Goal: Information Seeking & Learning: Learn about a topic

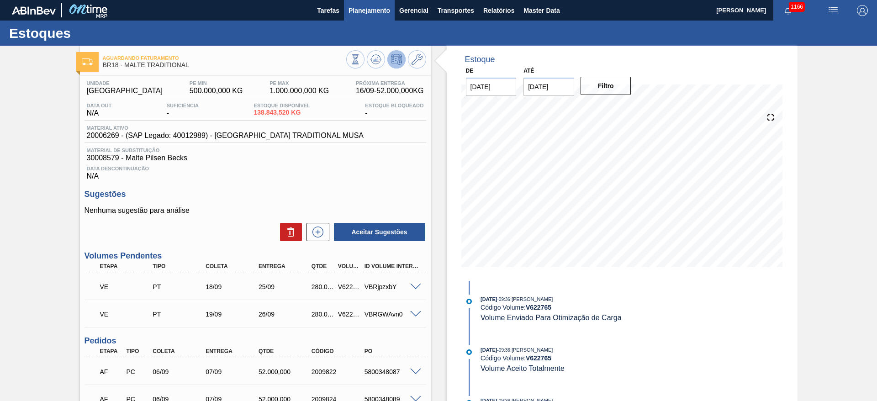
click at [362, 11] on span "Planejamento" at bounding box center [370, 10] width 42 height 11
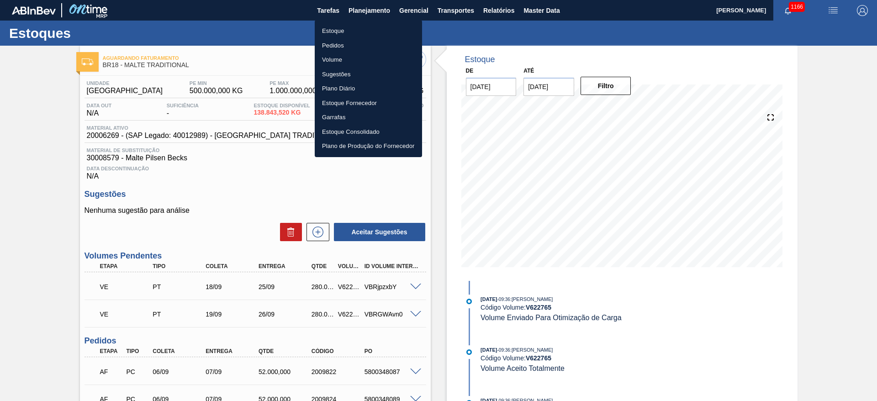
click at [324, 27] on li "Estoque" at bounding box center [368, 31] width 107 height 15
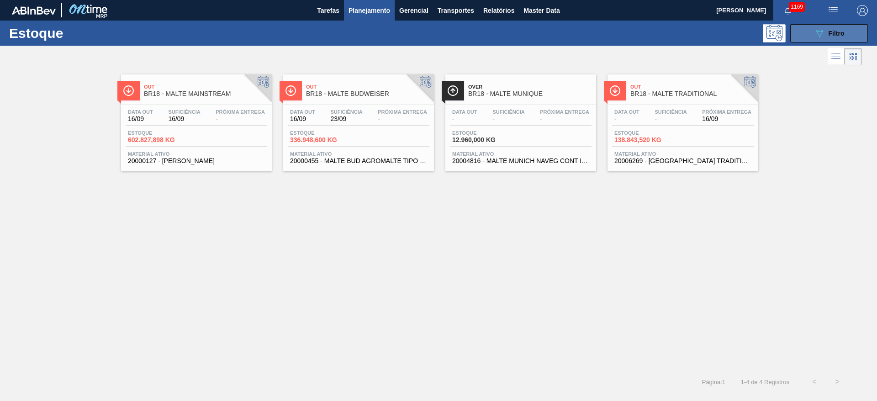
click at [826, 30] on div "089F7B8B-B2A5-4AFE-B5C0-19BA573D28AC Filtro" at bounding box center [829, 33] width 31 height 11
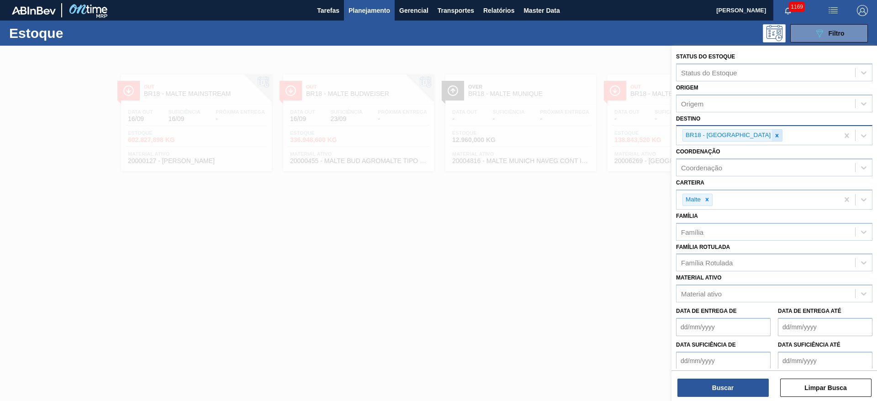
click at [774, 133] on icon at bounding box center [777, 136] width 6 height 6
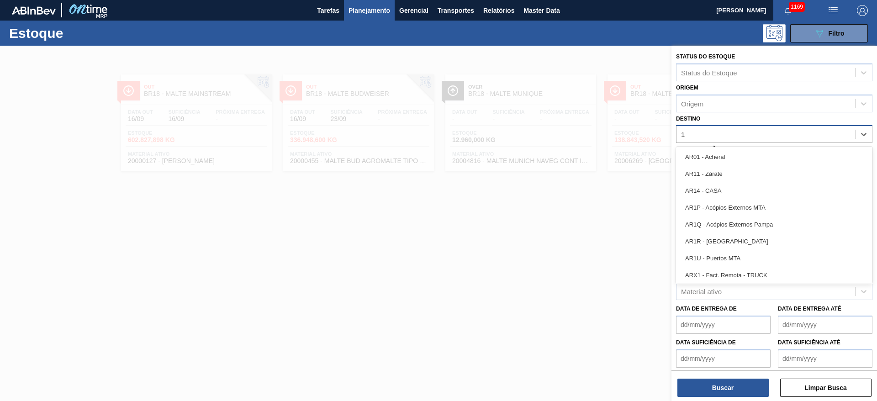
type input "15"
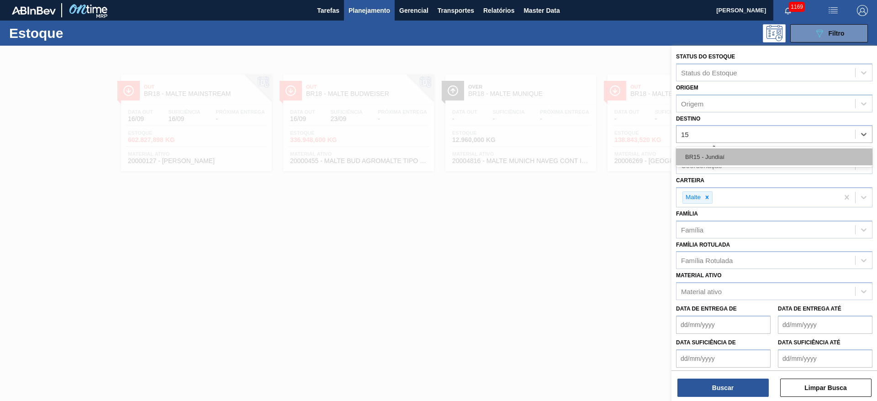
click at [707, 151] on div "BR15 - Jundiaí" at bounding box center [774, 157] width 196 height 17
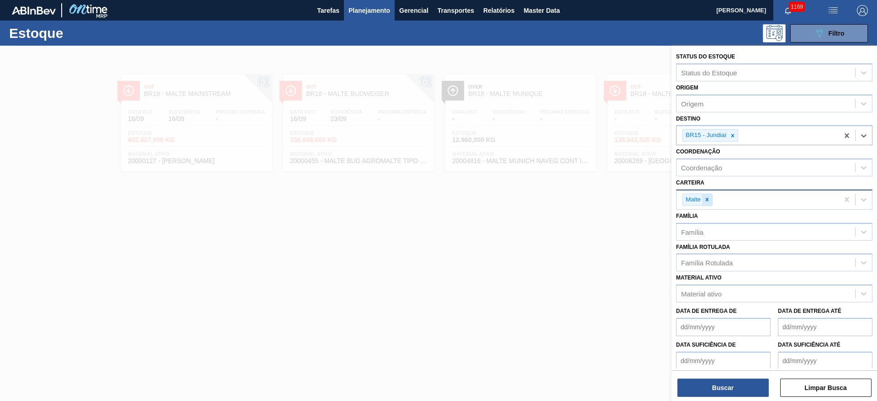
click at [712, 196] on div at bounding box center [707, 199] width 10 height 11
click at [710, 257] on div "Família Rotulada" at bounding box center [707, 261] width 52 height 8
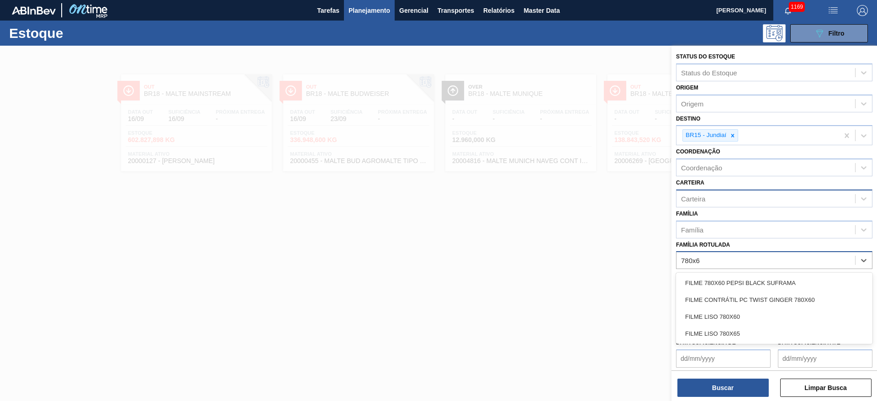
type Rotulada "780x60"
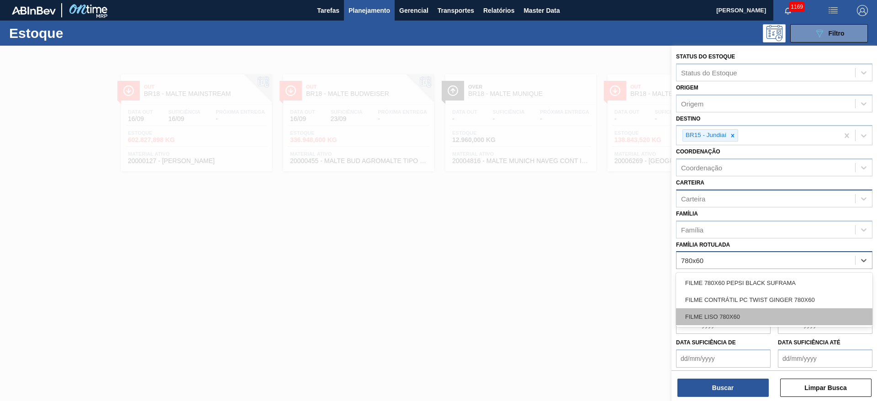
click at [700, 314] on div "FILME LISO 780X60" at bounding box center [774, 316] width 196 height 17
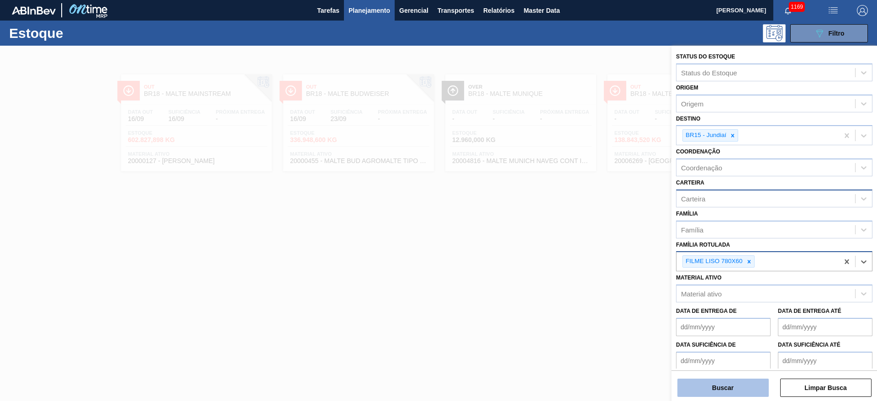
click at [684, 387] on button "Buscar" at bounding box center [723, 388] width 91 height 18
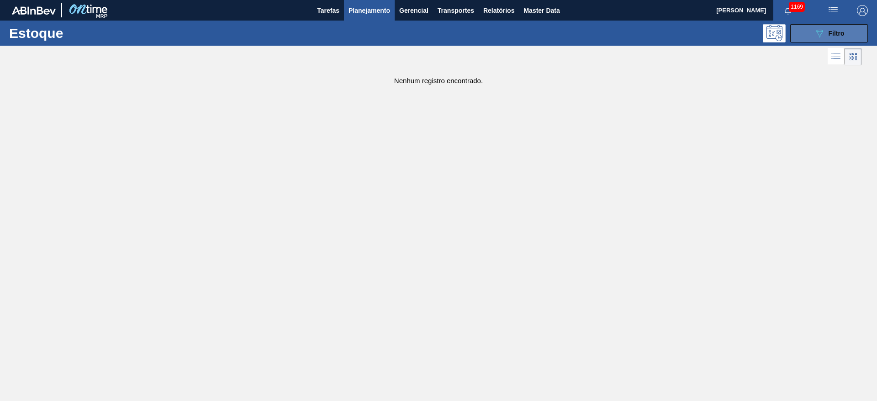
click at [810, 33] on button "089F7B8B-B2A5-4AFE-B5C0-19BA573D28AC Filtro" at bounding box center [830, 33] width 78 height 18
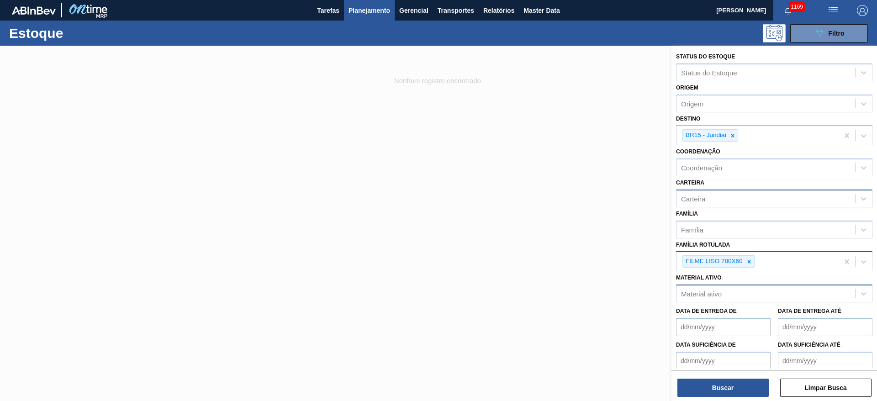
click at [701, 294] on div "Material ativo" at bounding box center [701, 294] width 41 height 8
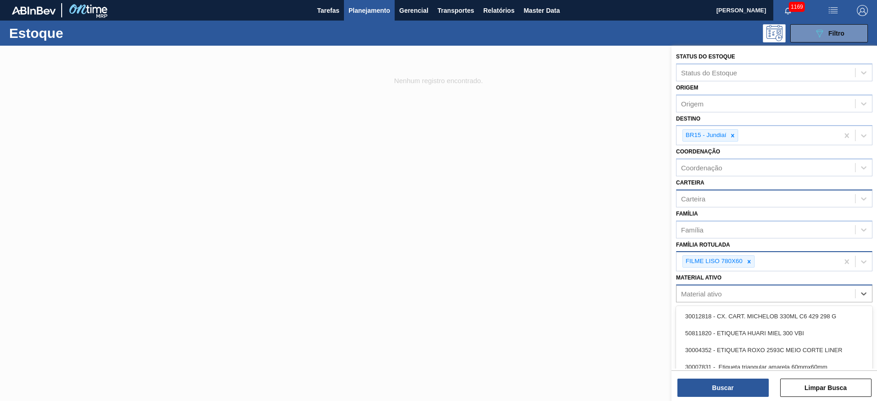
paste ativo "FILME CONTRATIL LISO 780X60 MICRA FILME"
type ativo "FILME CONTRATIL LISO 780X60 MICRA FILME"
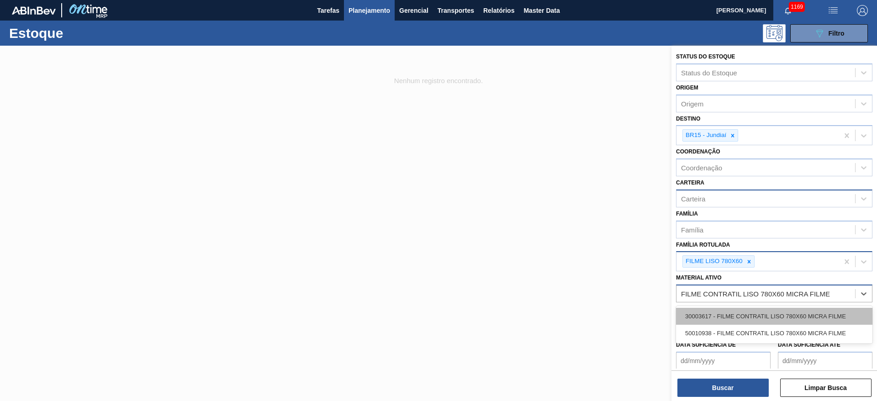
click at [706, 312] on div "30003617 - FILME CONTRATIL LISO 780X60 MICRA FILME" at bounding box center [774, 316] width 196 height 17
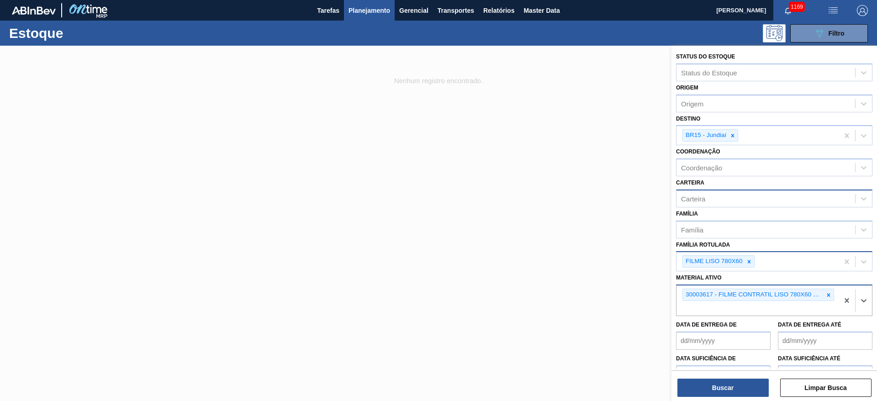
click at [748, 261] on icon at bounding box center [749, 262] width 6 height 6
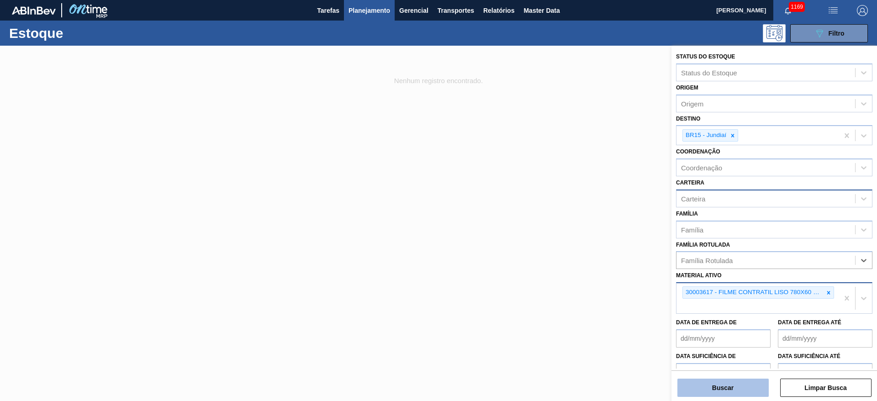
click at [715, 389] on button "Buscar" at bounding box center [723, 388] width 91 height 18
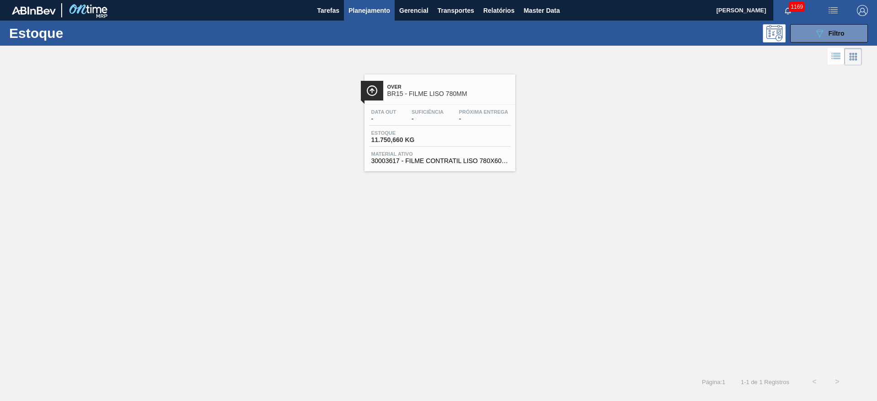
drag, startPoint x: 391, startPoint y: 149, endPoint x: 378, endPoint y: 148, distance: 12.9
click at [391, 149] on div "Data out - Suficiência - Próxima Entrega - Estoque 11.750,660 KG Material ativo…" at bounding box center [440, 136] width 151 height 62
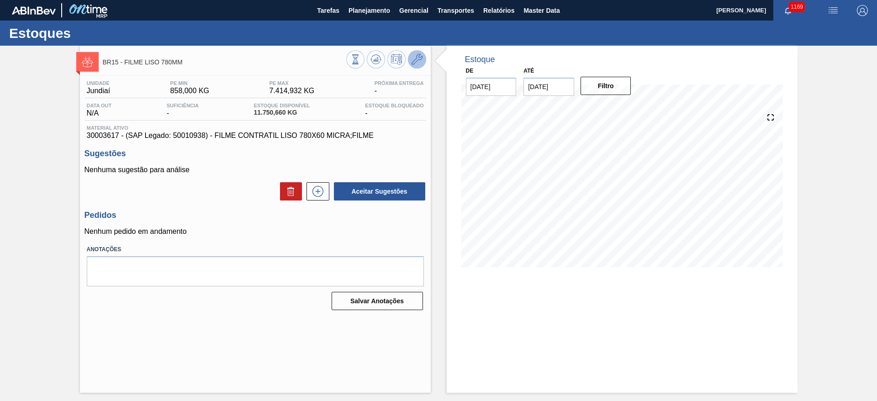
click at [416, 59] on icon at bounding box center [417, 59] width 11 height 11
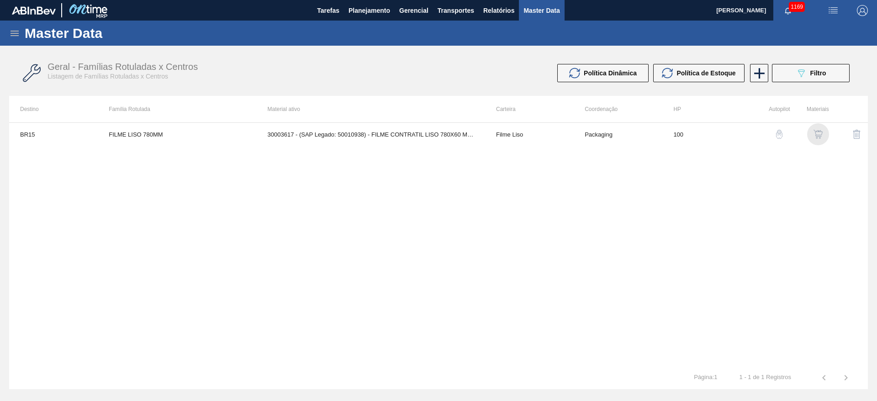
click at [819, 136] on img "button" at bounding box center [818, 134] width 9 height 9
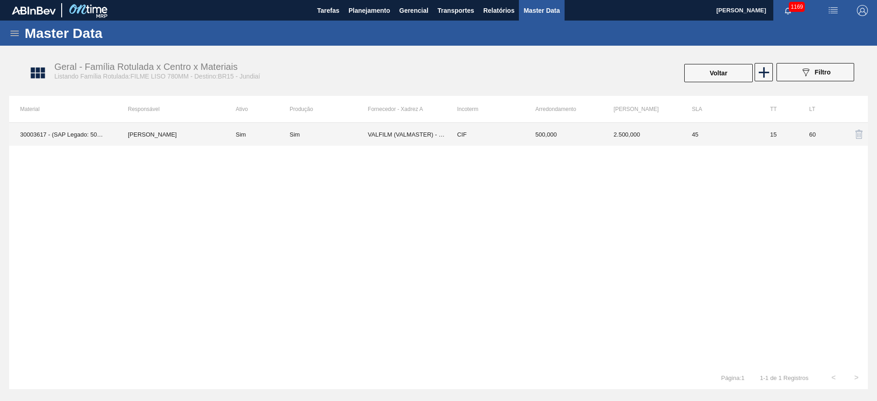
click at [310, 140] on td "Sim" at bounding box center [329, 134] width 78 height 23
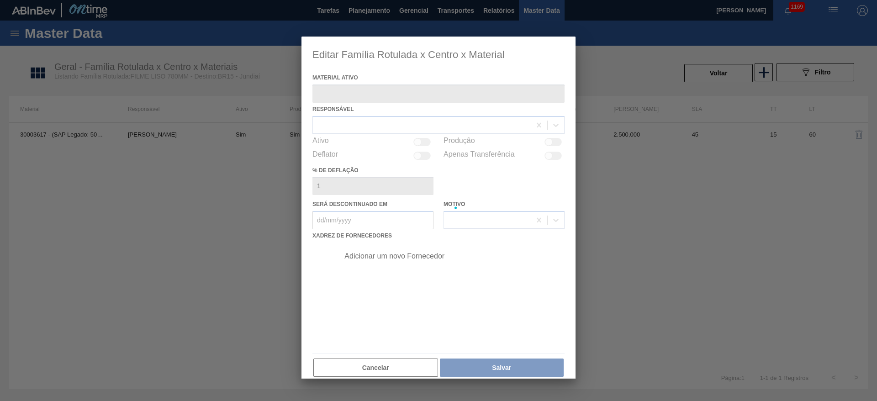
type ativo "30003617 - (SAP Legado: 50010938) - FILME CONTRATIL LISO 780X60 MICRA;FILME"
checkbox input "true"
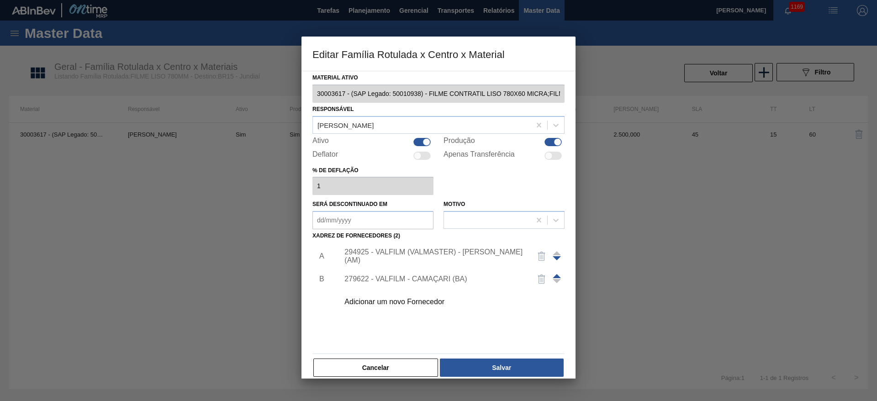
click at [376, 302] on div "Adicionar um novo Fornecedor" at bounding box center [434, 302] width 179 height 8
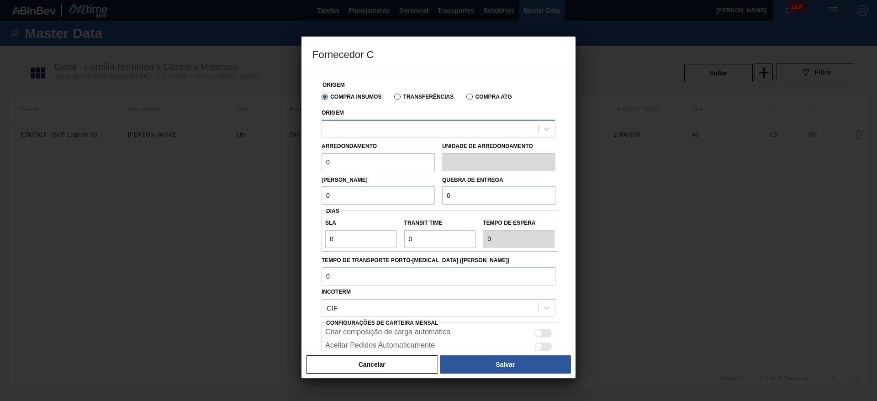
click at [347, 127] on div at bounding box center [430, 128] width 216 height 13
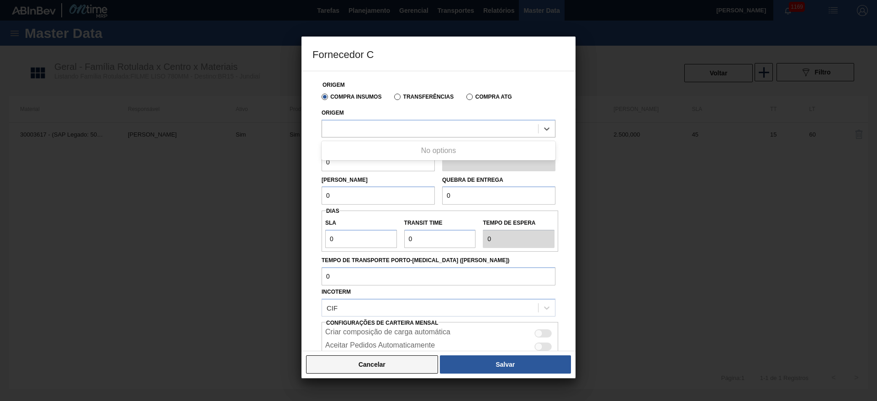
click at [345, 364] on button "Cancelar" at bounding box center [372, 365] width 132 height 18
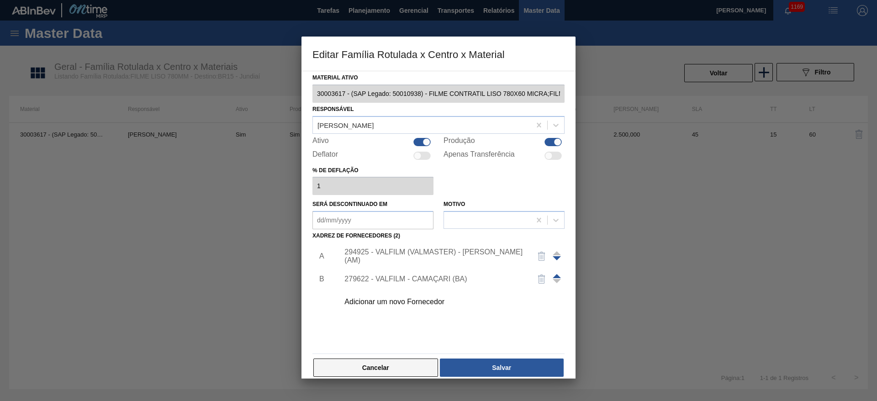
click at [384, 364] on button "Cancelar" at bounding box center [375, 368] width 125 height 18
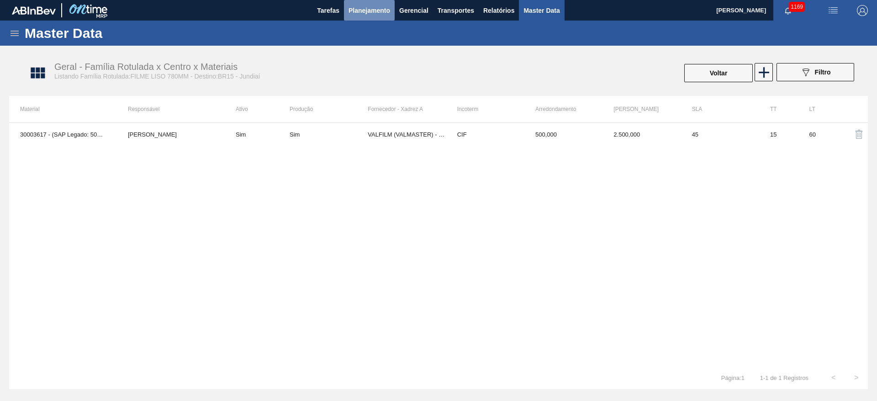
click at [375, 13] on span "Planejamento" at bounding box center [370, 10] width 42 height 11
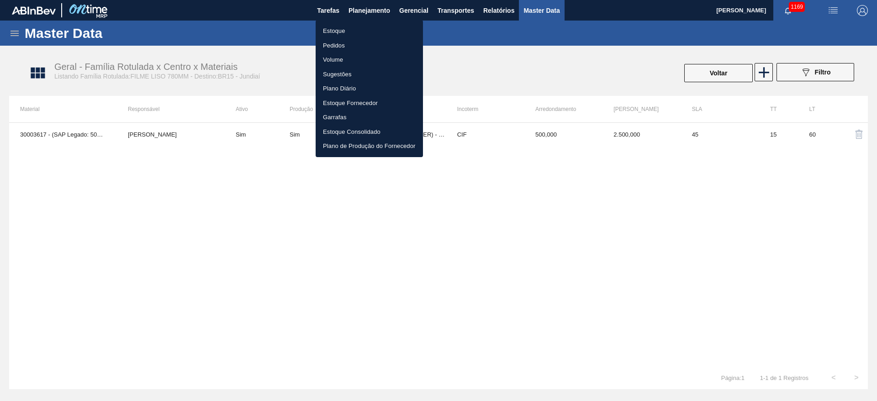
click at [333, 31] on li "Estoque" at bounding box center [369, 31] width 107 height 15
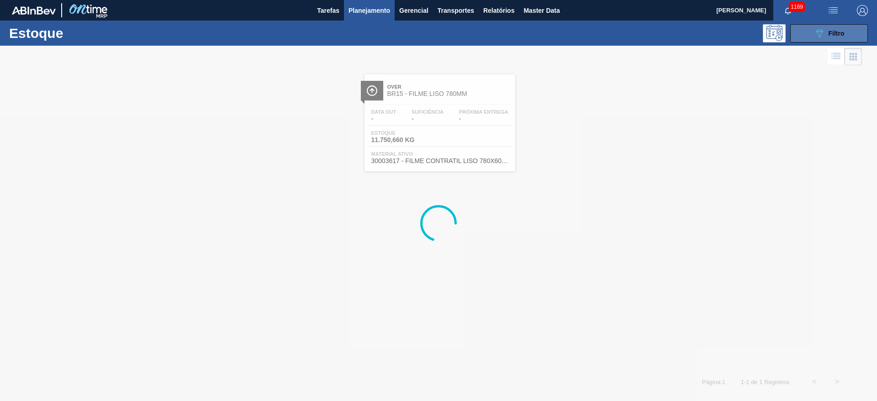
click at [832, 37] on div "089F7B8B-B2A5-4AFE-B5C0-19BA573D28AC Filtro" at bounding box center [829, 33] width 31 height 11
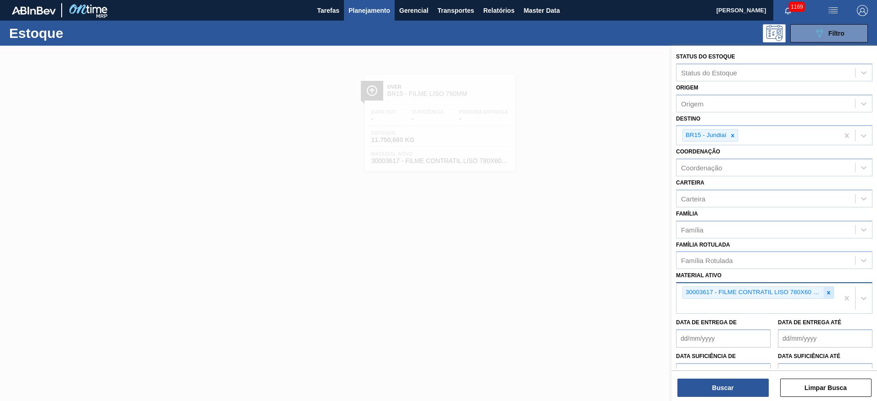
click at [828, 293] on icon at bounding box center [829, 292] width 3 height 3
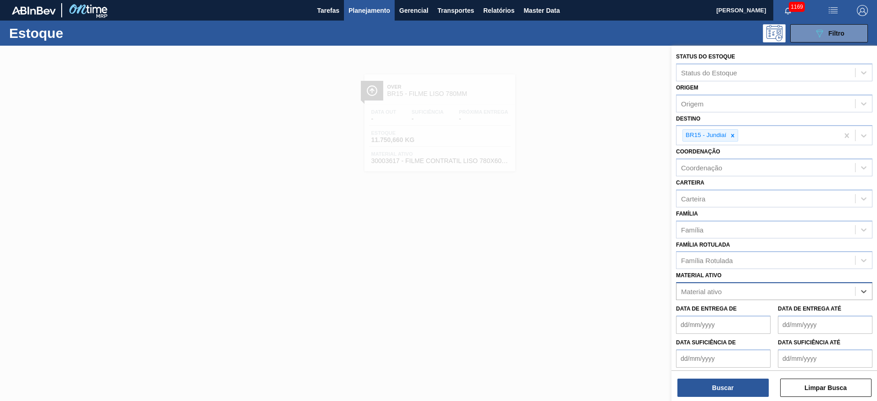
paste ativo "FILME CONTR. 780X60 GCA 350ML NIV22"
type ativo "FILME CONTR. 780X60 GCA 350ML NIV22"
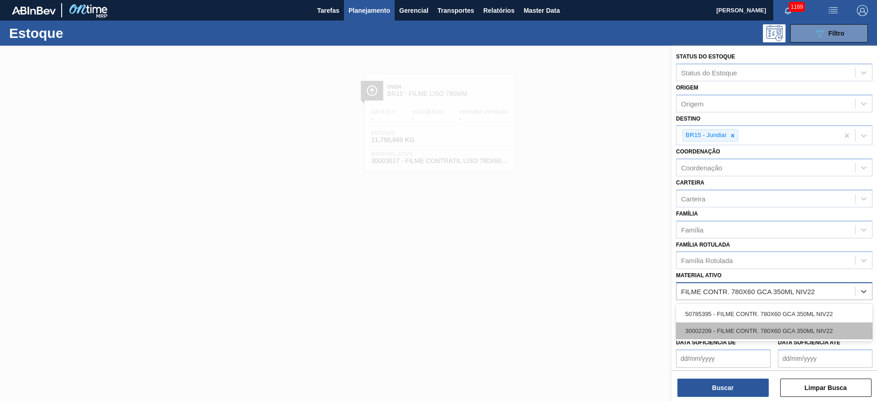
click at [712, 329] on div "30002209 - FILME CONTR. 780X60 GCA 350ML NIV22" at bounding box center [774, 331] width 196 height 17
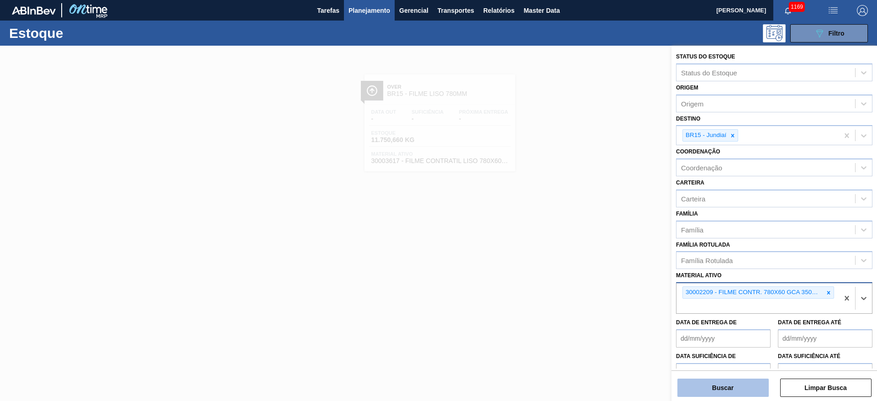
click at [710, 390] on button "Buscar" at bounding box center [723, 388] width 91 height 18
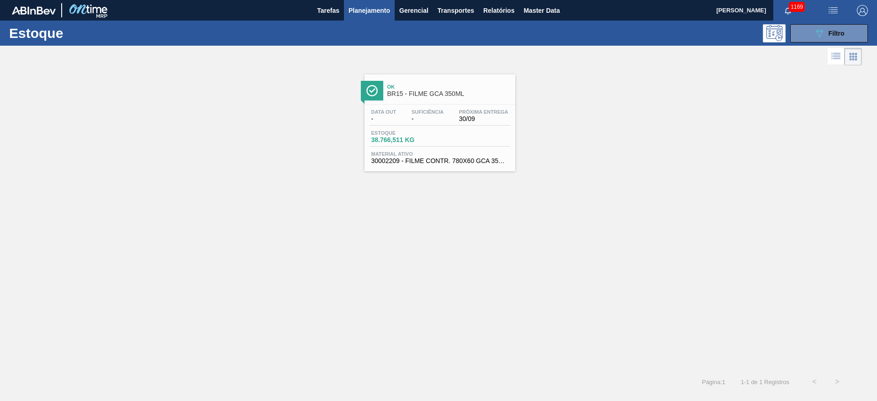
click at [419, 106] on div "Data out - Suficiência - Próxima Entrega 30/09 Estoque 38.766,511 KG Material a…" at bounding box center [440, 136] width 151 height 62
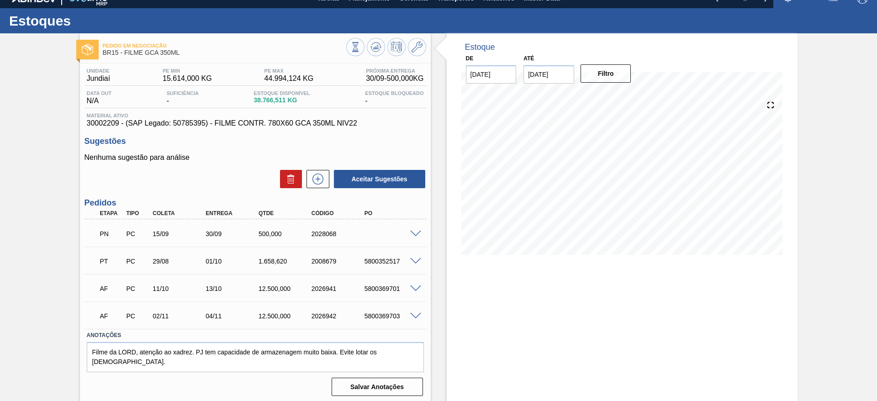
scroll to position [15, 0]
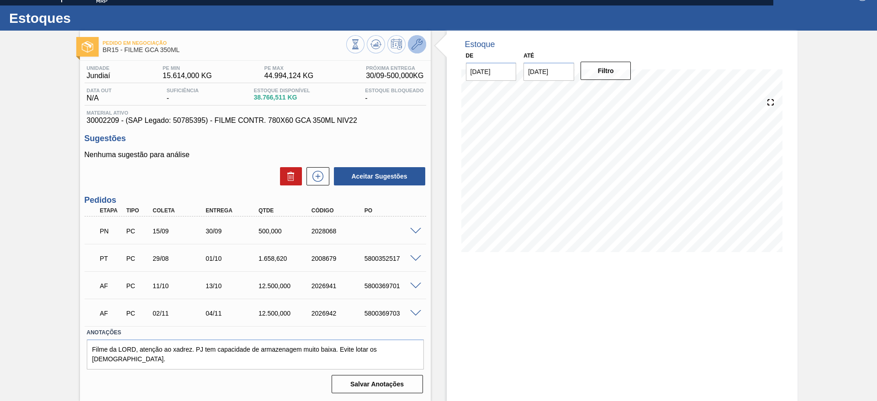
click at [416, 47] on icon at bounding box center [417, 44] width 11 height 11
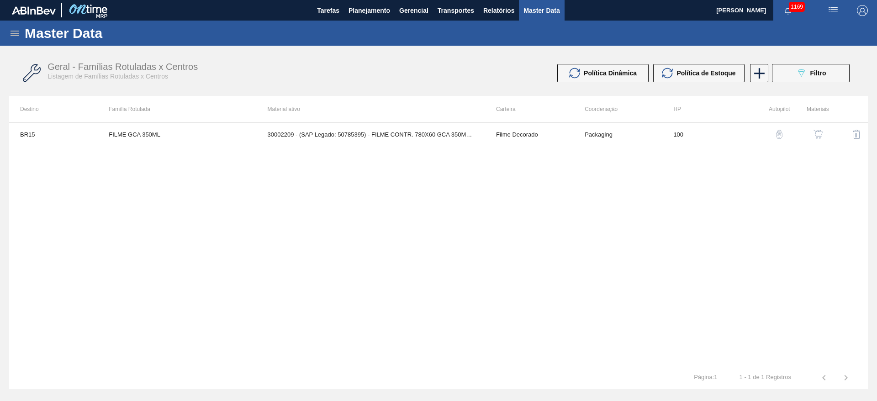
click at [821, 135] on img "button" at bounding box center [818, 134] width 9 height 9
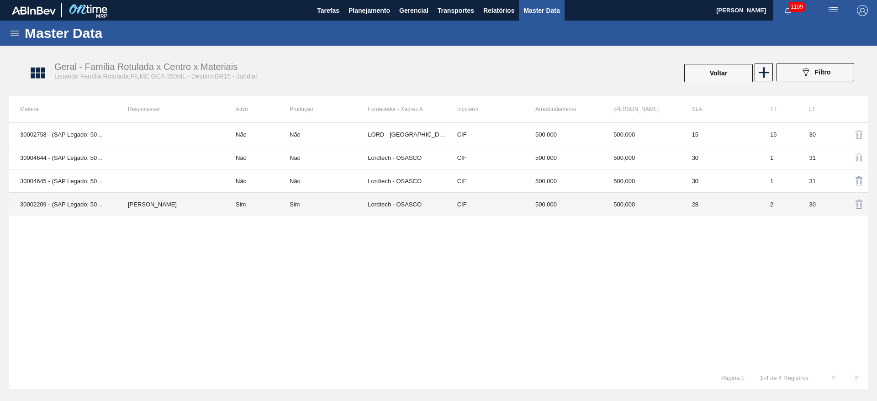
click at [357, 208] on td "Sim" at bounding box center [329, 204] width 78 height 23
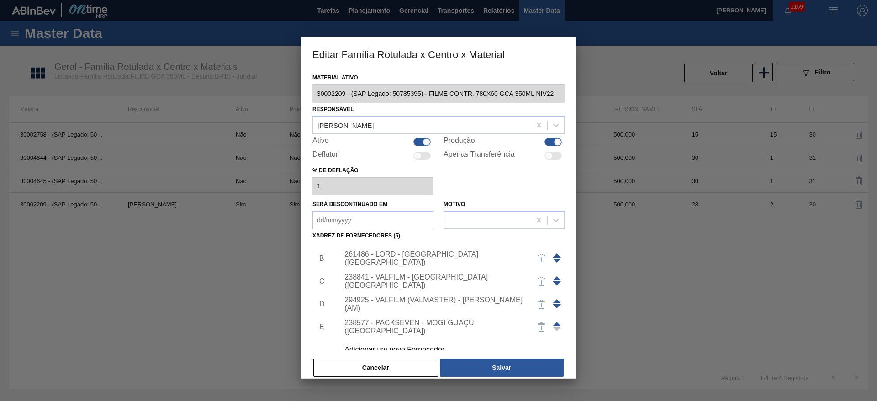
scroll to position [32, 0]
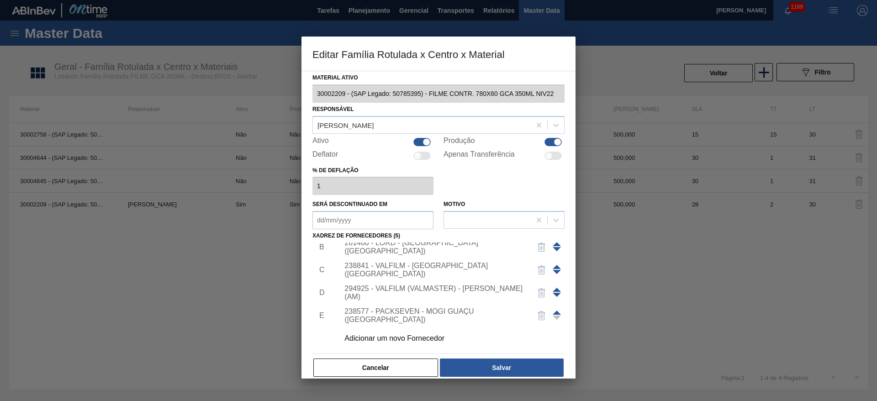
click at [366, 337] on div "Adicionar um novo Fornecedor" at bounding box center [434, 338] width 179 height 8
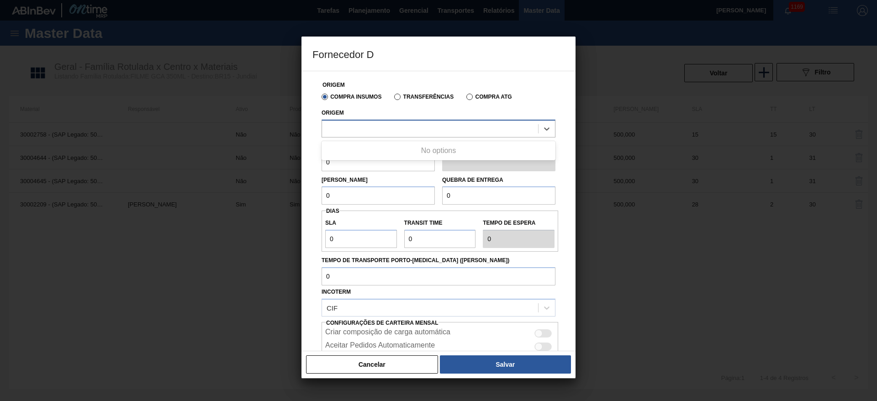
click at [340, 131] on div at bounding box center [430, 128] width 216 height 13
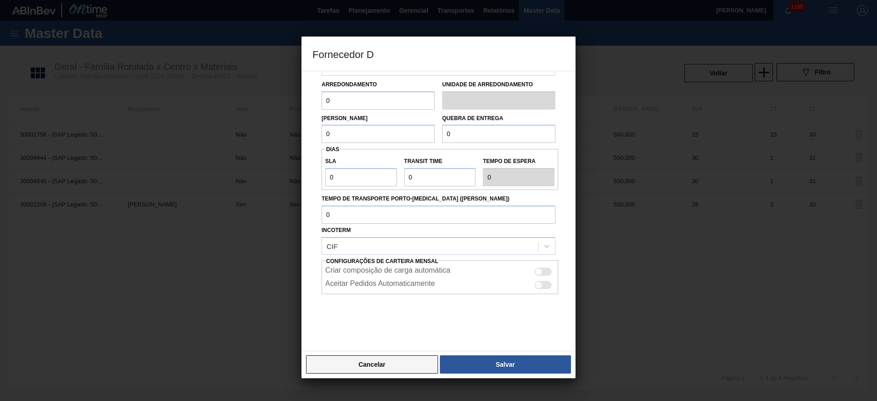
click at [372, 361] on button "Cancelar" at bounding box center [372, 365] width 132 height 18
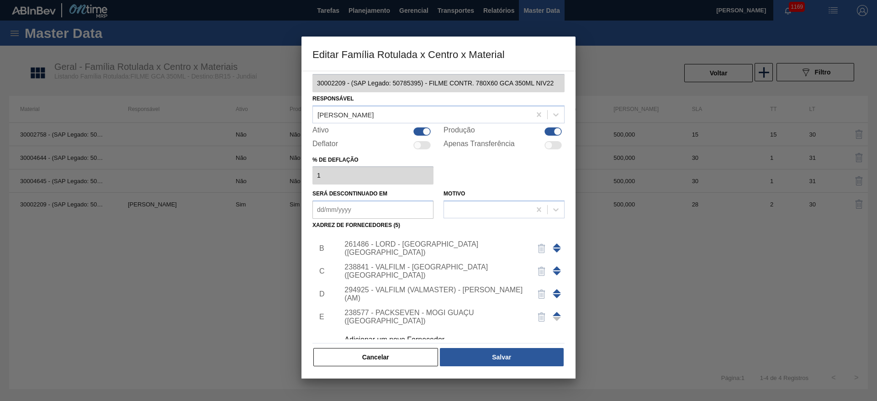
scroll to position [32, 0]
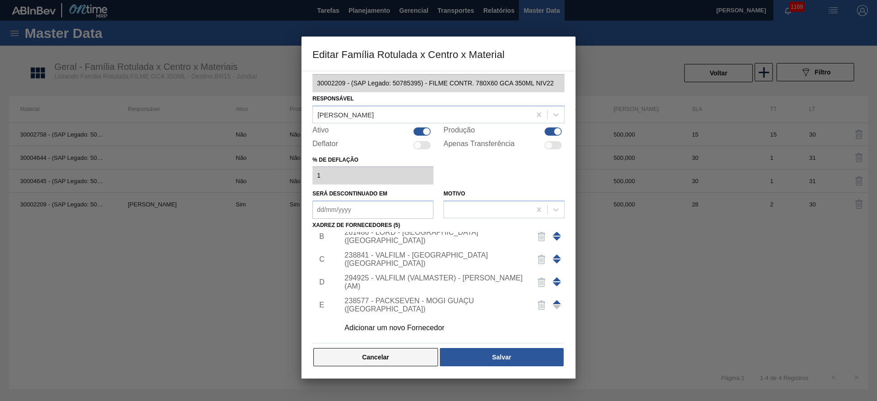
click at [359, 361] on button "Cancelar" at bounding box center [375, 357] width 125 height 18
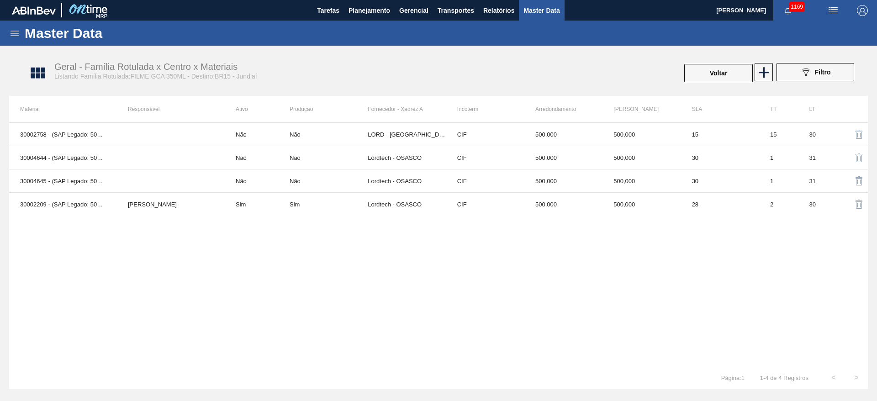
click at [20, 34] on icon at bounding box center [14, 33] width 11 height 11
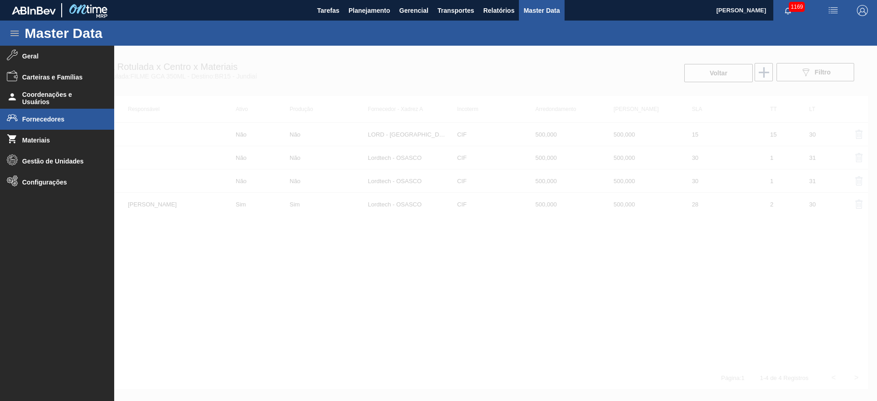
click at [39, 116] on span "Fornecedores" at bounding box center [59, 119] width 75 height 7
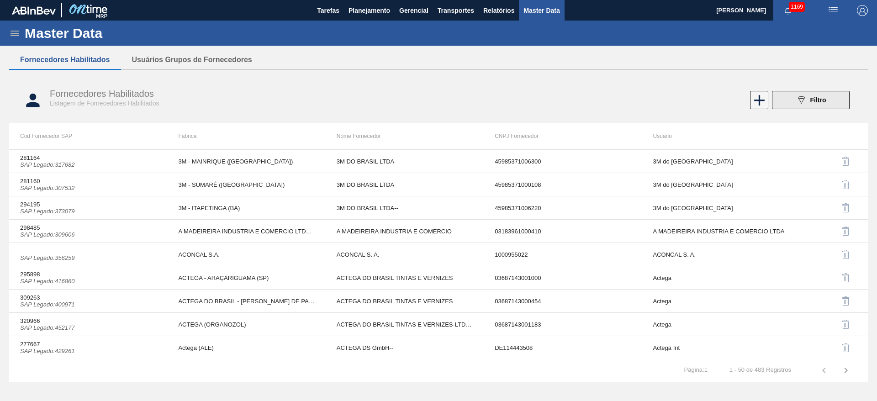
click at [808, 101] on div "089F7B8B-B2A5-4AFE-B5C0-19BA573D28AC Filtro" at bounding box center [811, 100] width 31 height 11
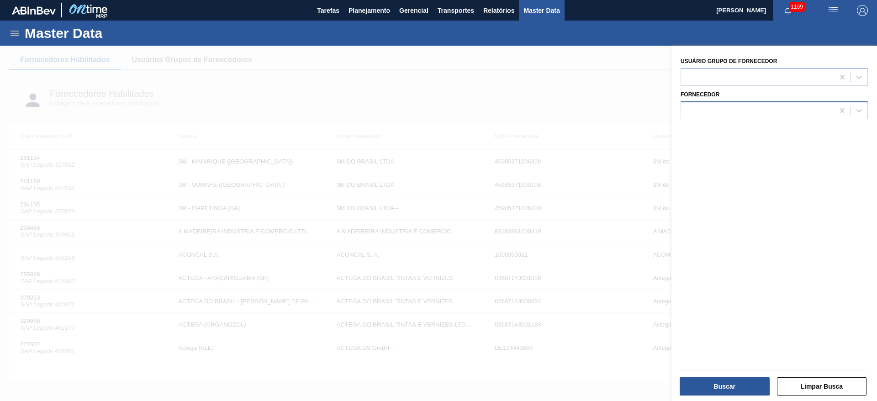
click at [711, 111] on div at bounding box center [757, 110] width 153 height 13
type input "patena"
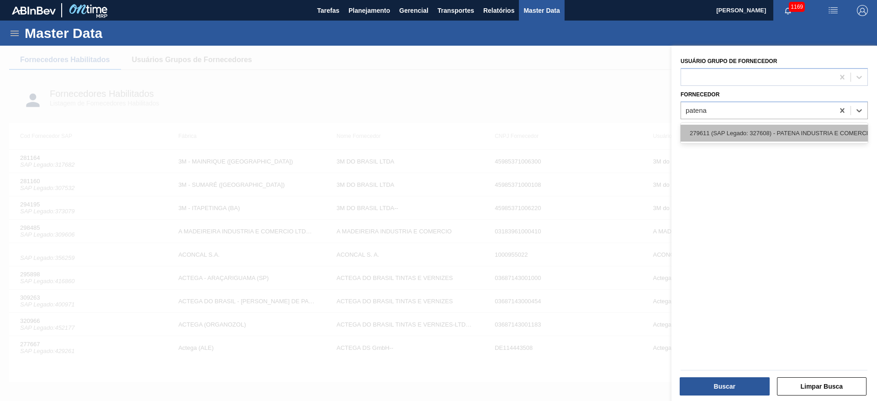
click at [721, 128] on div "279611 (SAP Legado: 327608) - PATENA INDUSTRIA E COMERCIO RESINAS" at bounding box center [774, 133] width 187 height 17
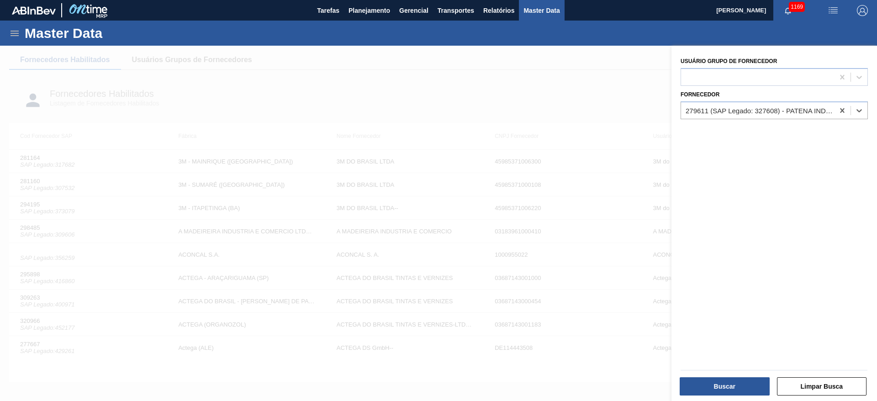
click at [727, 373] on div at bounding box center [774, 370] width 194 height 8
click at [725, 389] on button "Buscar" at bounding box center [725, 386] width 90 height 18
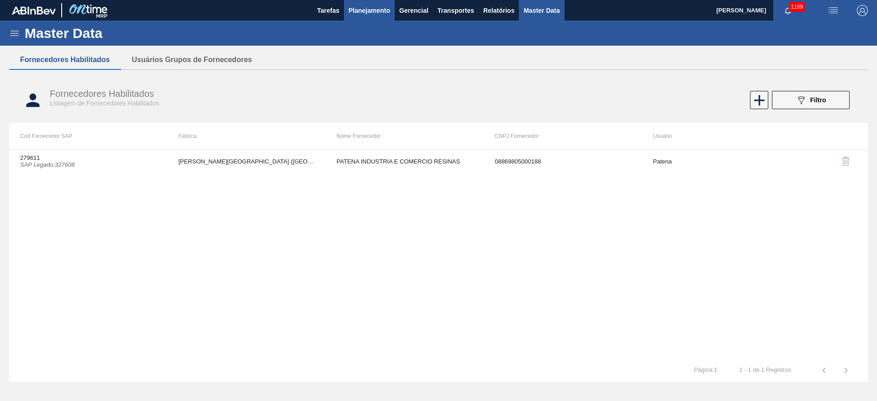
click at [376, 13] on span "Planejamento" at bounding box center [370, 10] width 42 height 11
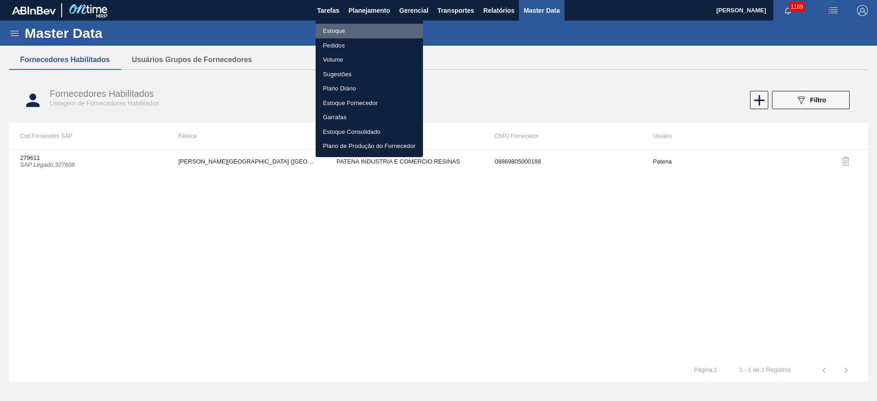
click at [338, 30] on li "Estoque" at bounding box center [369, 31] width 107 height 15
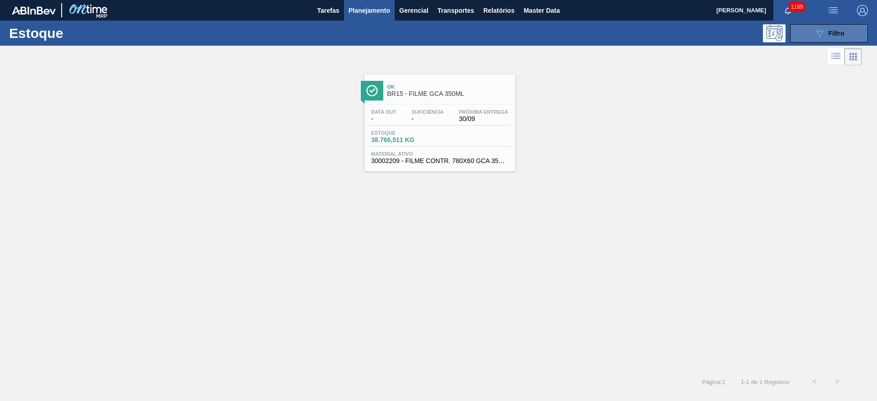
click at [840, 37] on div "089F7B8B-B2A5-4AFE-B5C0-19BA573D28AC Filtro" at bounding box center [829, 33] width 31 height 11
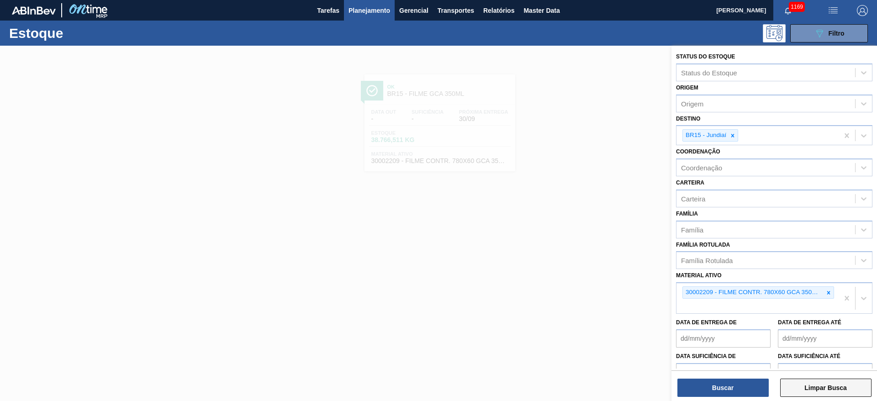
click at [821, 388] on button "Limpar Busca" at bounding box center [825, 388] width 91 height 18
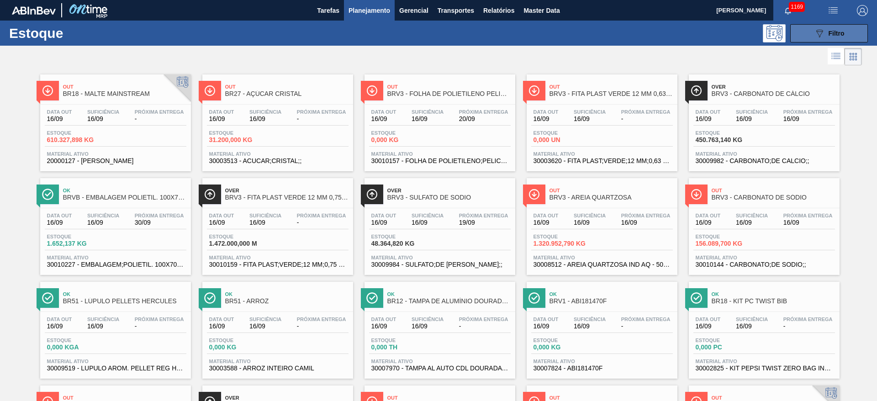
click at [824, 40] on button "089F7B8B-B2A5-4AFE-B5C0-19BA573D28AC Filtro" at bounding box center [830, 33] width 78 height 18
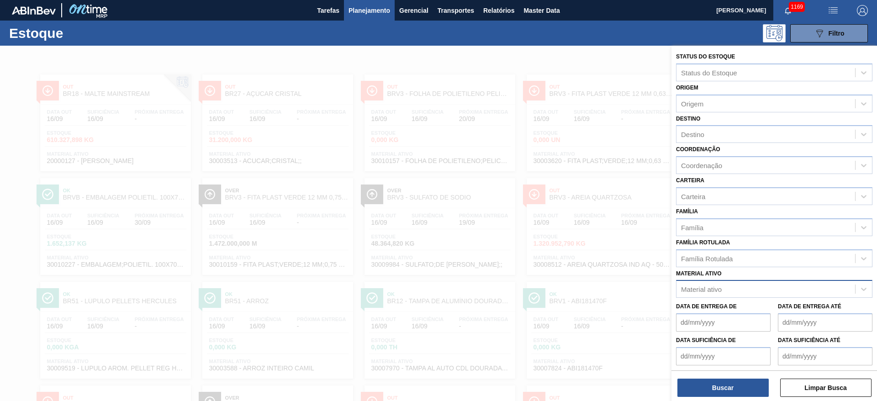
click at [695, 291] on div "Material ativo" at bounding box center [701, 290] width 41 height 8
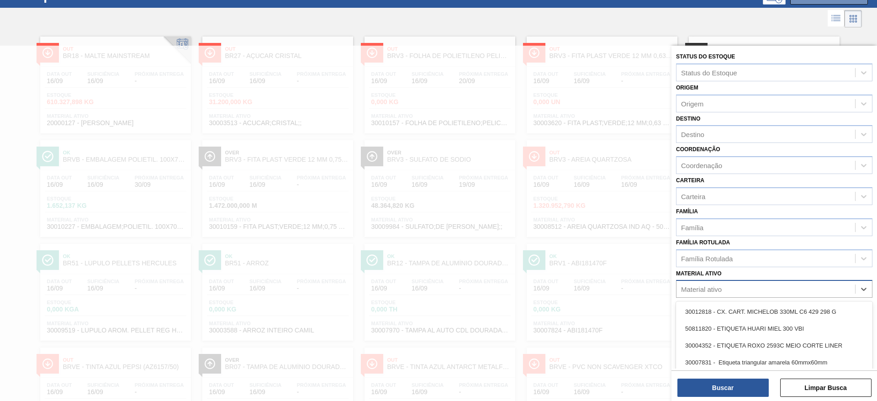
scroll to position [41, 0]
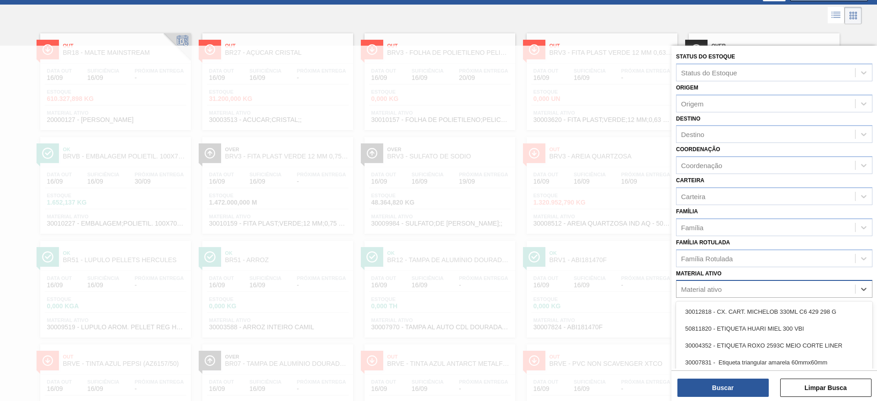
paste ativo "30010164"
type ativo "30010164"
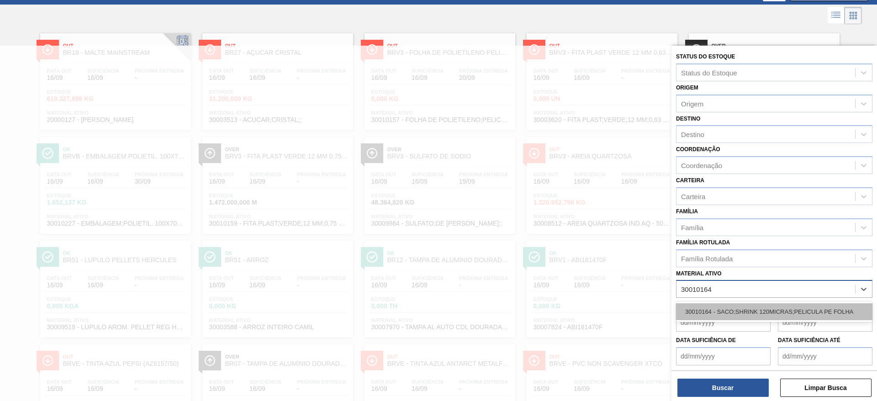
click at [695, 314] on div "30010164 - SACO;SHRINK 120MICRAS;PELICULA PE FOLHA" at bounding box center [774, 311] width 196 height 17
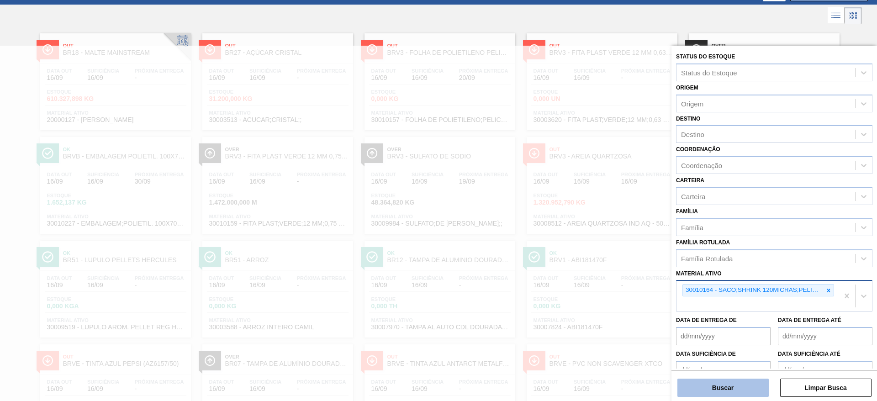
click at [694, 391] on button "Buscar" at bounding box center [723, 388] width 91 height 18
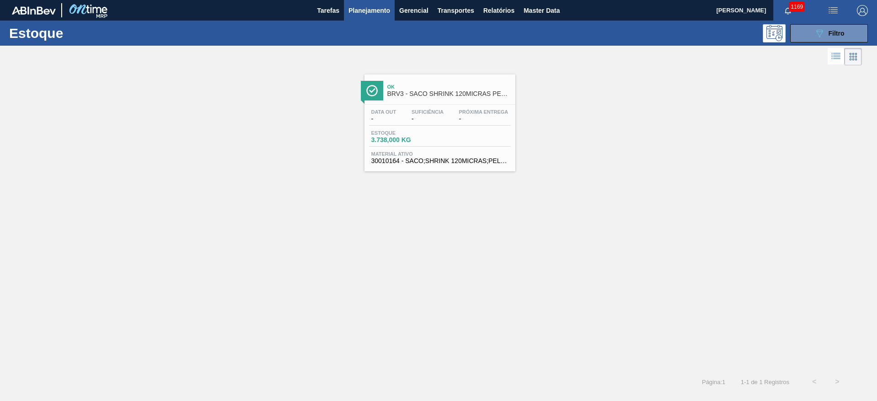
click at [424, 138] on span "3.738,000 KG" at bounding box center [403, 140] width 64 height 7
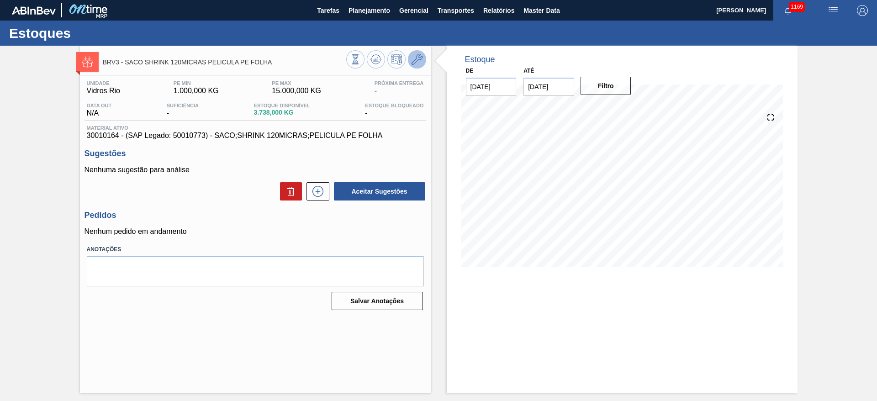
click at [411, 60] on button at bounding box center [417, 59] width 18 height 18
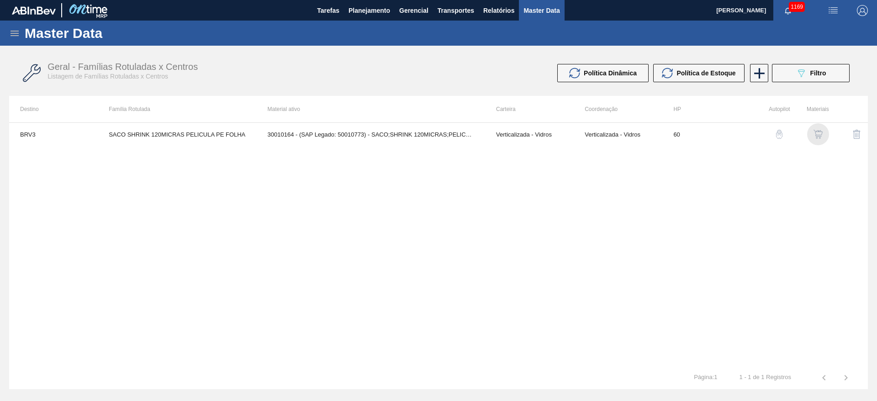
click at [820, 133] on img "button" at bounding box center [818, 134] width 9 height 9
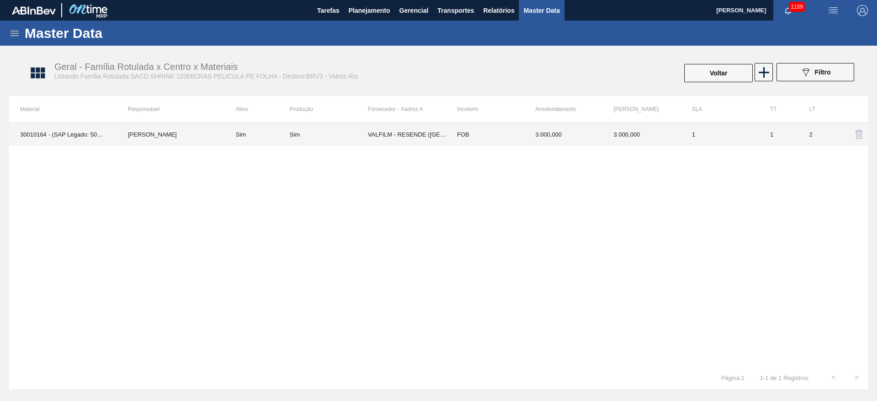
click at [257, 136] on td "Sim" at bounding box center [257, 134] width 65 height 23
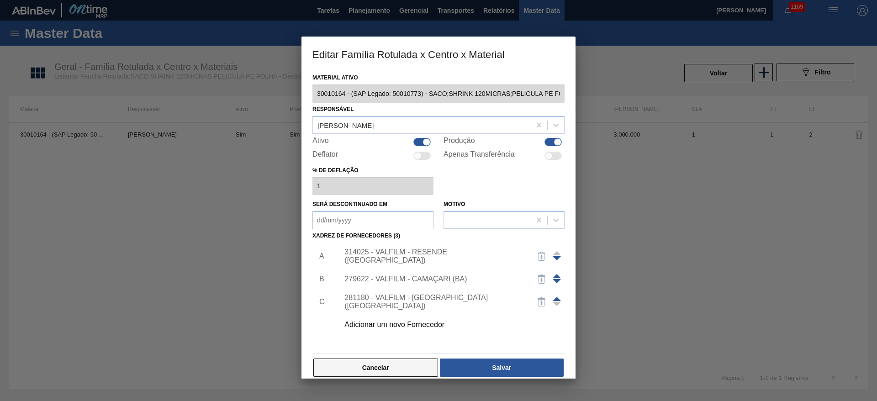
click at [377, 362] on button "Cancelar" at bounding box center [375, 368] width 125 height 18
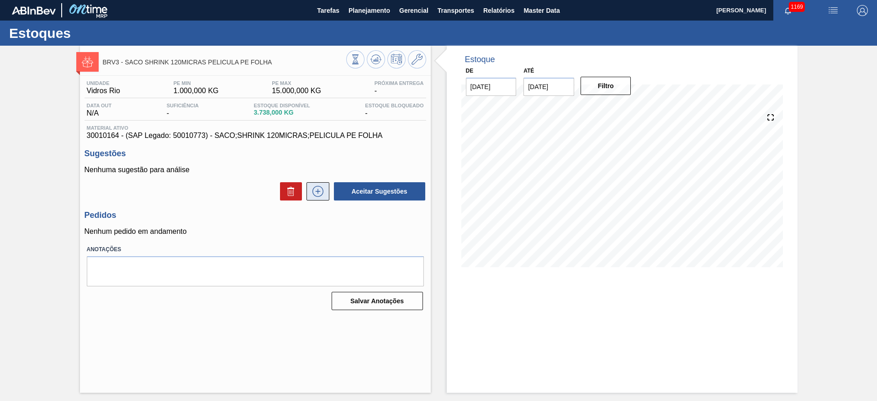
click at [318, 192] on icon at bounding box center [318, 191] width 0 height 5
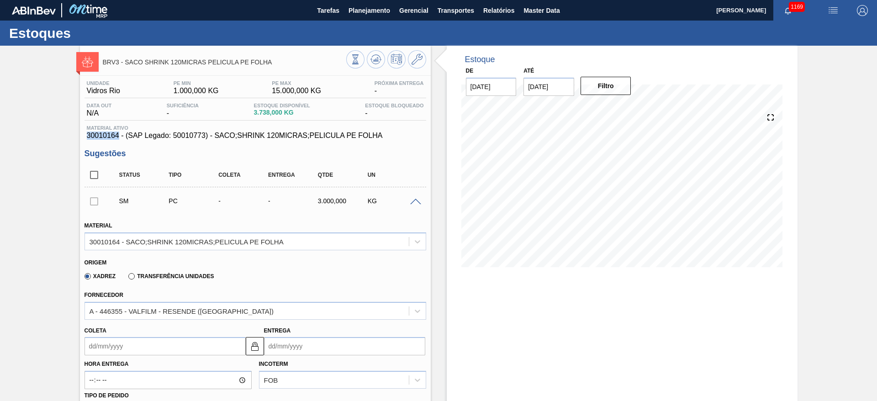
drag, startPoint x: 119, startPoint y: 133, endPoint x: 81, endPoint y: 135, distance: 37.5
click at [81, 135] on div "Unidade Vidros Rio PE MIN 1.000,000 KG PE MAX 15.000,000 KG Próxima Entrega - D…" at bounding box center [255, 401] width 351 height 650
copy span "30010164"
click at [527, 18] on button "Master Data" at bounding box center [541, 10] width 45 height 21
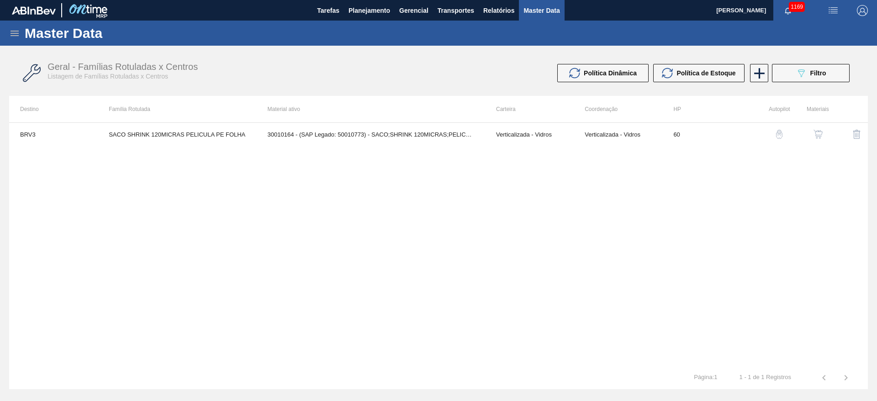
click at [12, 33] on icon at bounding box center [15, 33] width 8 height 5
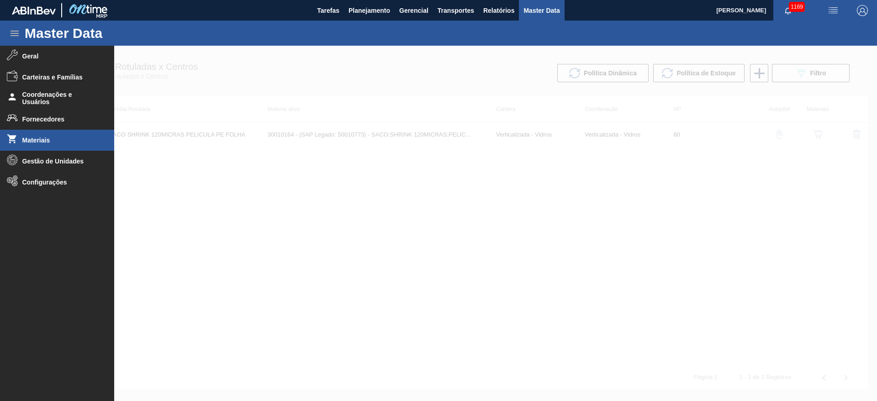
click at [32, 144] on li "Materiais" at bounding box center [57, 140] width 114 height 21
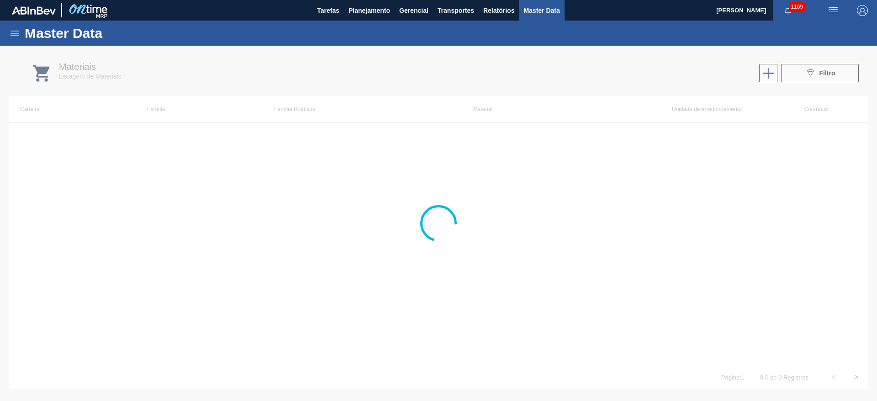
click at [812, 73] on div at bounding box center [438, 224] width 877 height 356
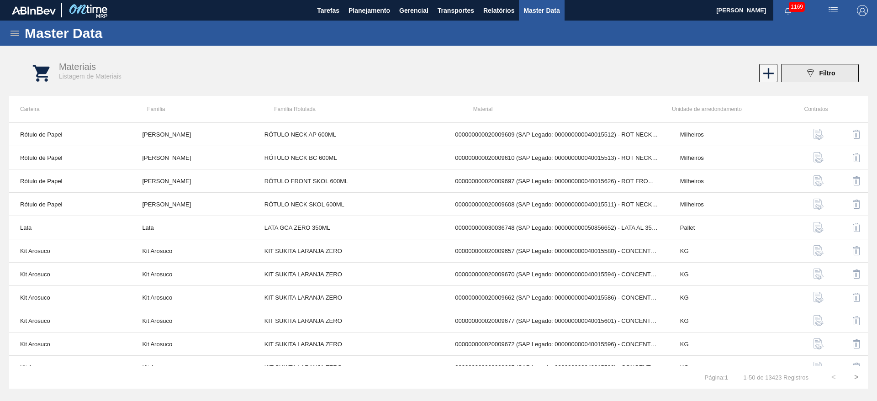
click at [818, 74] on div "089F7B8B-B2A5-4AFE-B5C0-19BA573D28AC Filtro" at bounding box center [820, 73] width 31 height 11
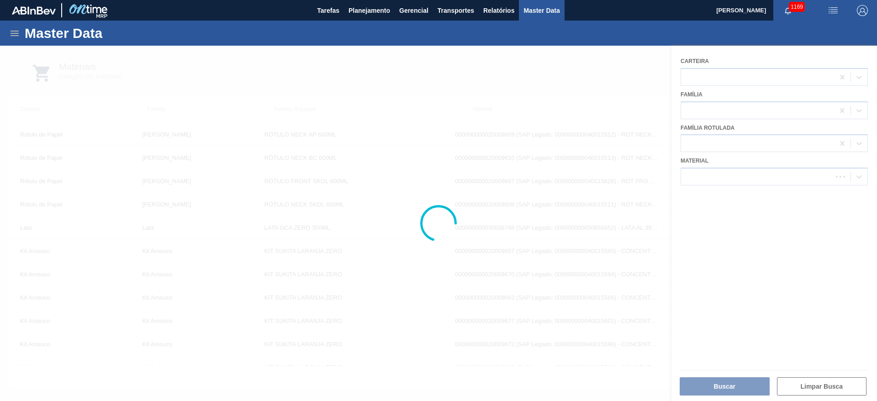
click at [698, 180] on div at bounding box center [438, 224] width 877 height 356
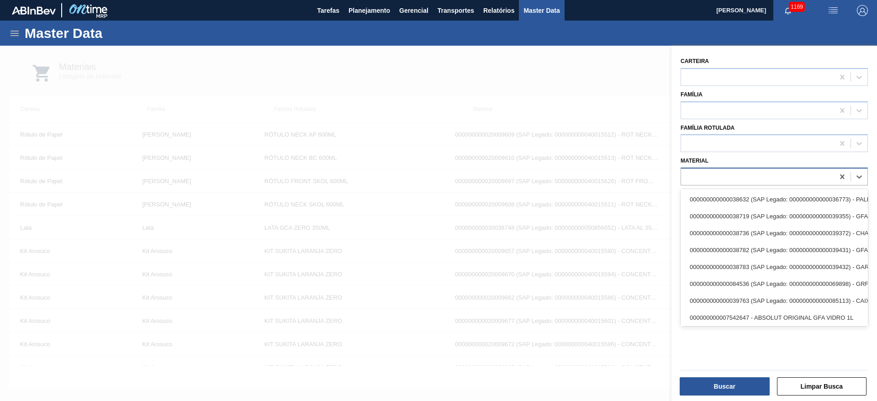
click at [706, 178] on div at bounding box center [757, 176] width 153 height 13
paste input "30010164"
type input "30010164"
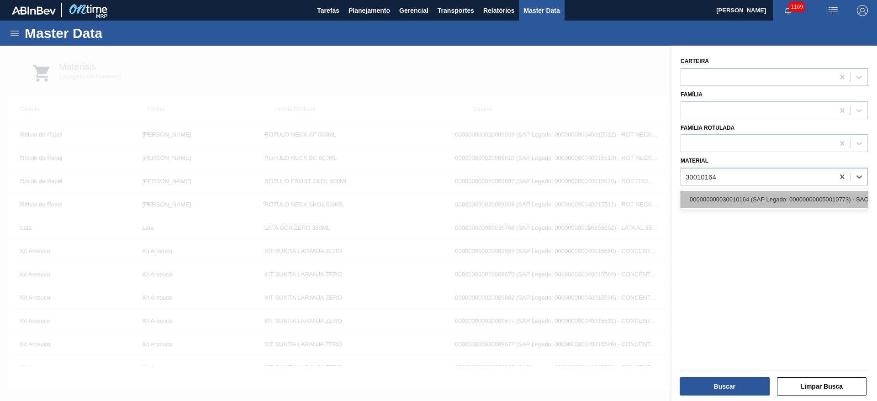
click at [716, 195] on div "000000000030010164 (SAP Legado: 000000000050010773) - SACO;SHRINK 120MICRAS;PEL…" at bounding box center [774, 199] width 187 height 17
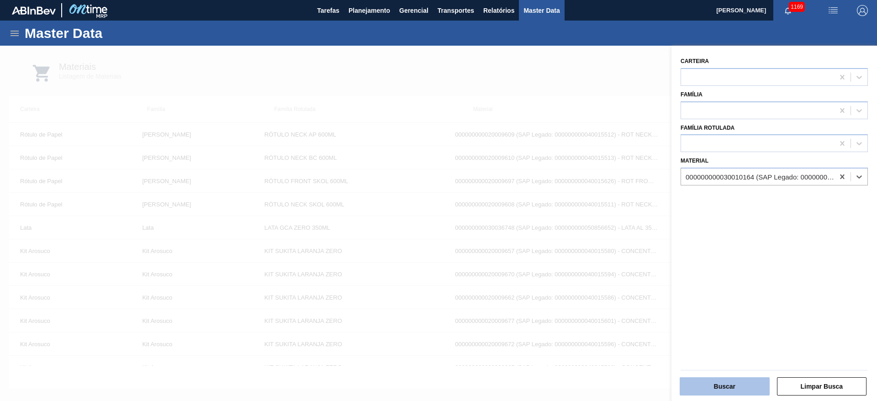
click at [719, 385] on button "Buscar" at bounding box center [725, 386] width 90 height 18
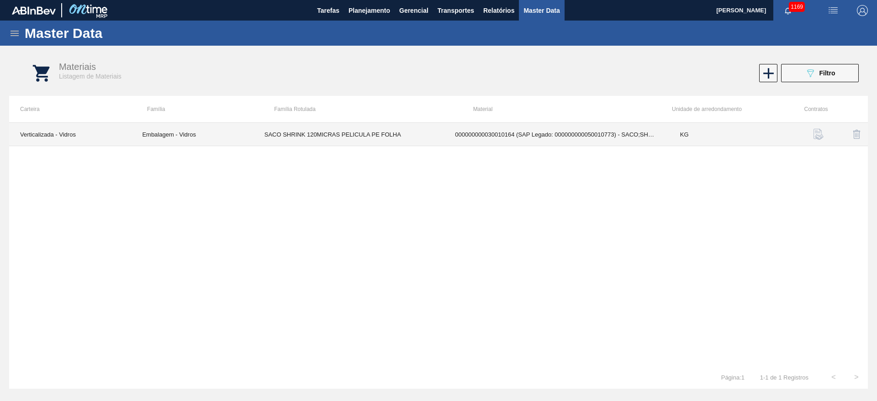
click at [611, 134] on td "000000000030010164 (SAP Legado: 000000000050010773) - SACO;SHRINK 120MICRAS;PEL…" at bounding box center [556, 134] width 225 height 23
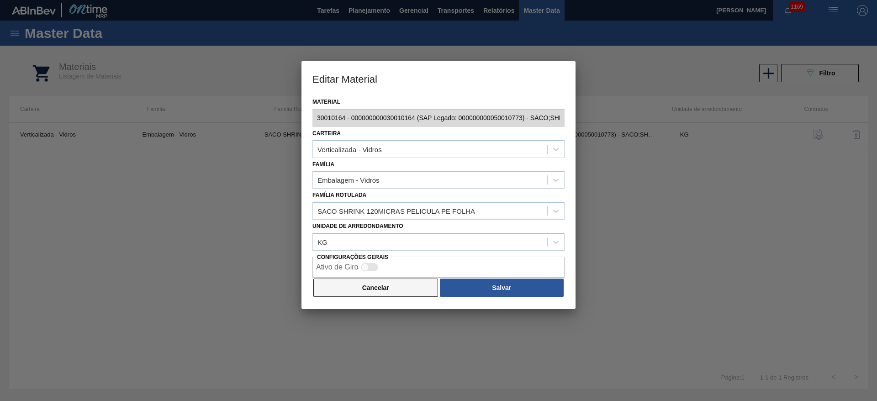
click at [371, 289] on button "Cancelar" at bounding box center [375, 288] width 125 height 18
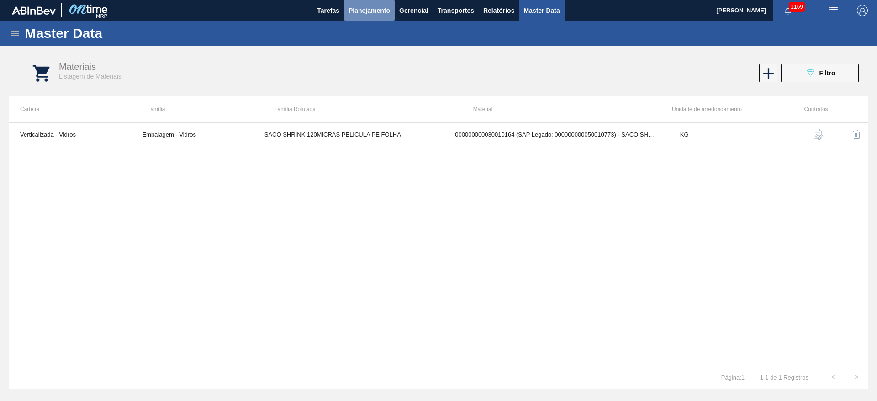
drag, startPoint x: 377, startPoint y: 19, endPoint x: 374, endPoint y: 14, distance: 5.3
click at [374, 14] on button "Planejamento" at bounding box center [369, 10] width 51 height 21
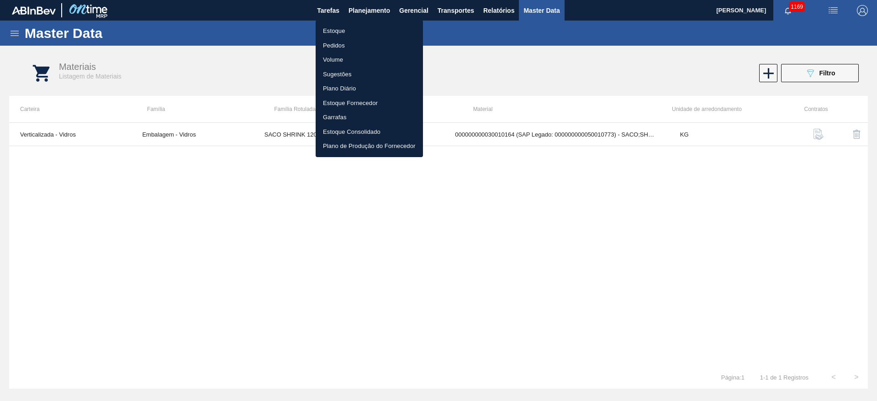
click at [330, 29] on li "Estoque" at bounding box center [369, 31] width 107 height 15
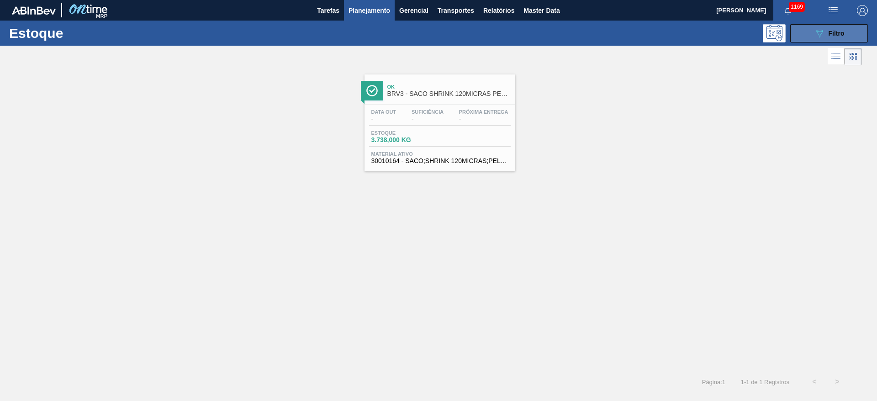
click at [845, 37] on button "089F7B8B-B2A5-4AFE-B5C0-19BA573D28AC Filtro" at bounding box center [830, 33] width 78 height 18
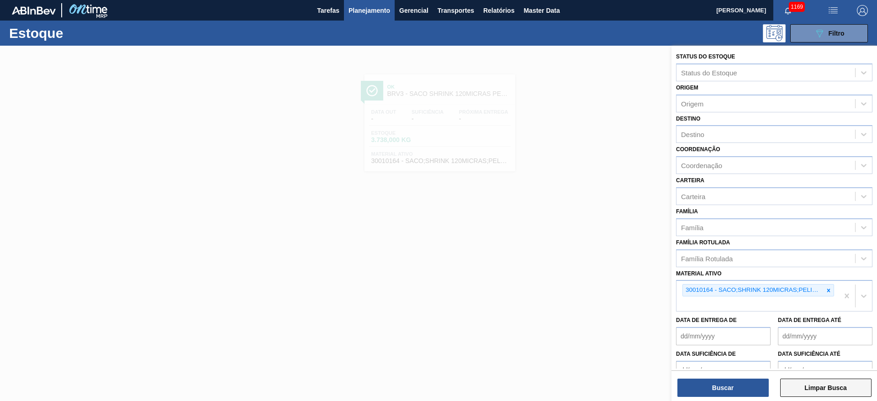
click at [814, 393] on button "Limpar Busca" at bounding box center [825, 388] width 91 height 18
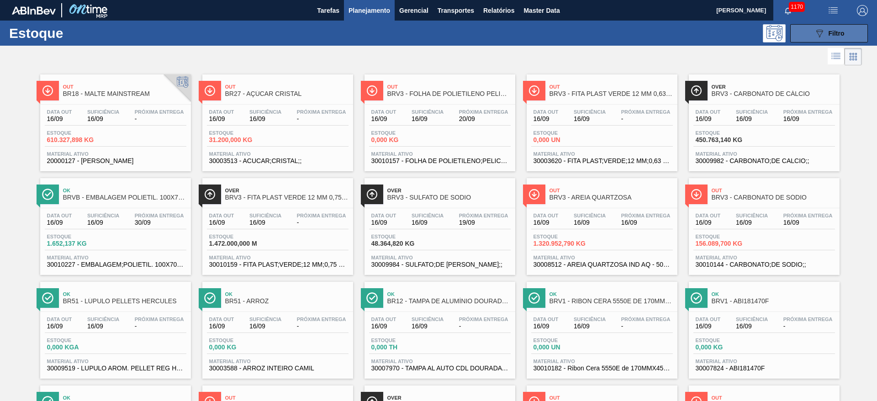
click at [816, 32] on icon "089F7B8B-B2A5-4AFE-B5C0-19BA573D28AC" at bounding box center [819, 33] width 11 height 11
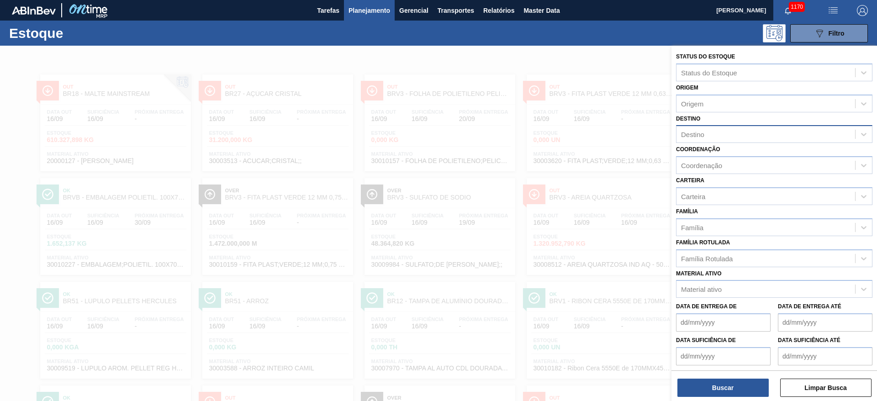
click at [701, 129] on div "Destino" at bounding box center [766, 134] width 179 height 13
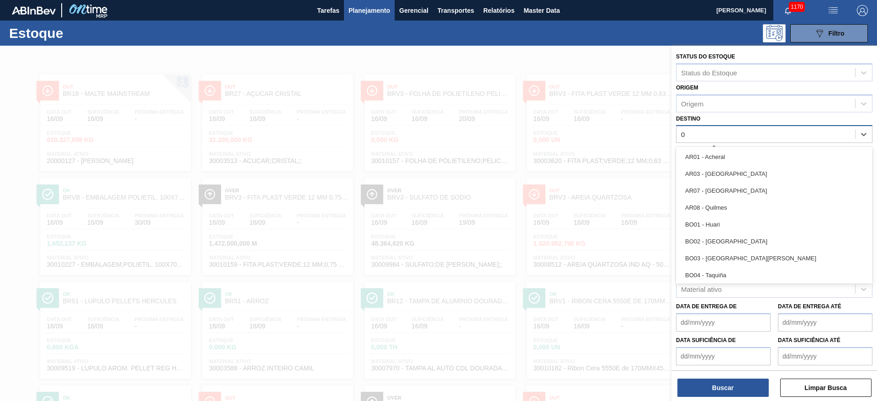
type input "07"
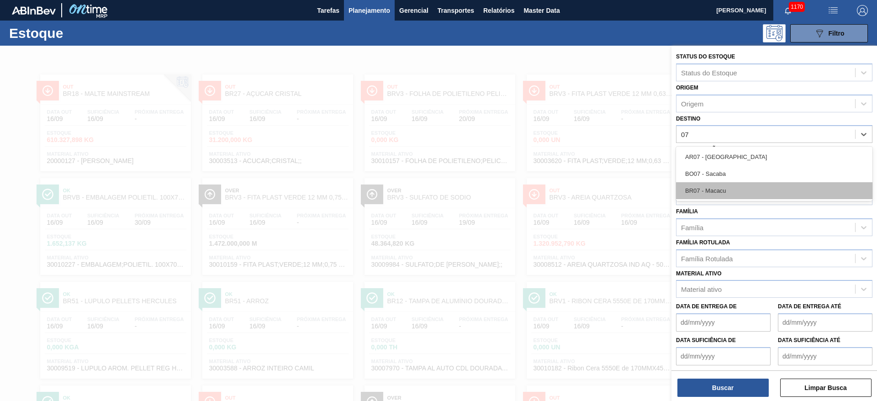
click at [706, 191] on div "BR07 - Macacu" at bounding box center [774, 190] width 196 height 17
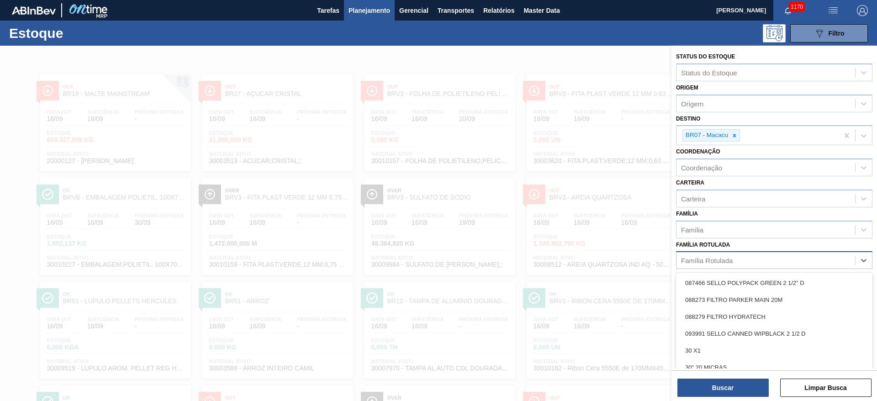
click at [706, 258] on div "Família Rotulada" at bounding box center [707, 261] width 52 height 8
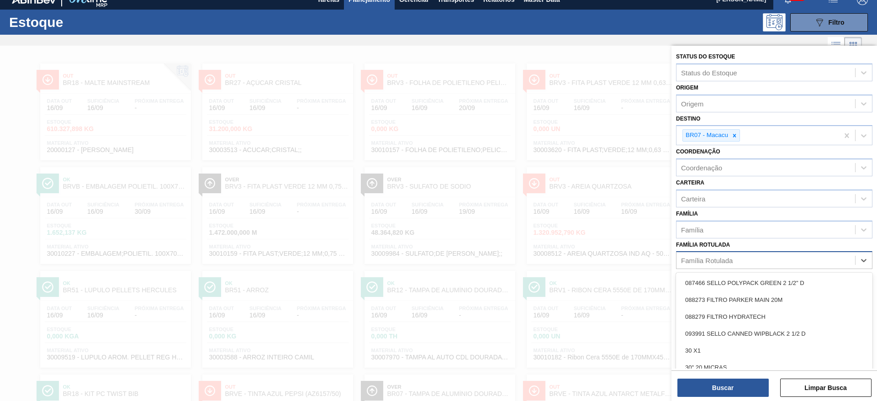
scroll to position [12, 0]
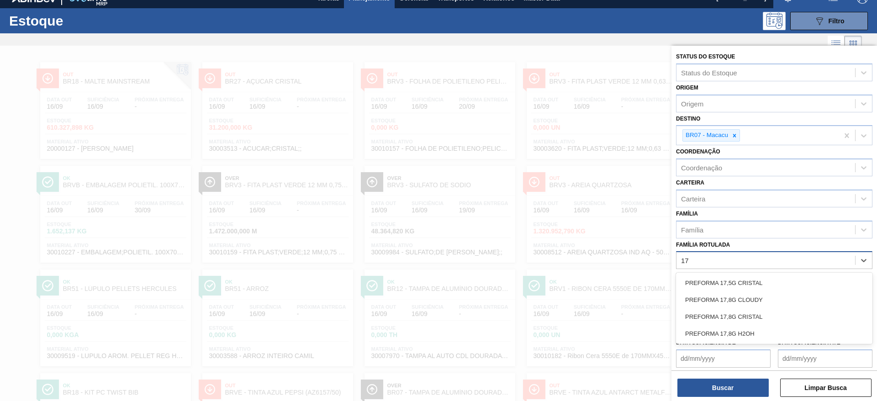
type Rotulada "1"
type Rotulada "15,65"
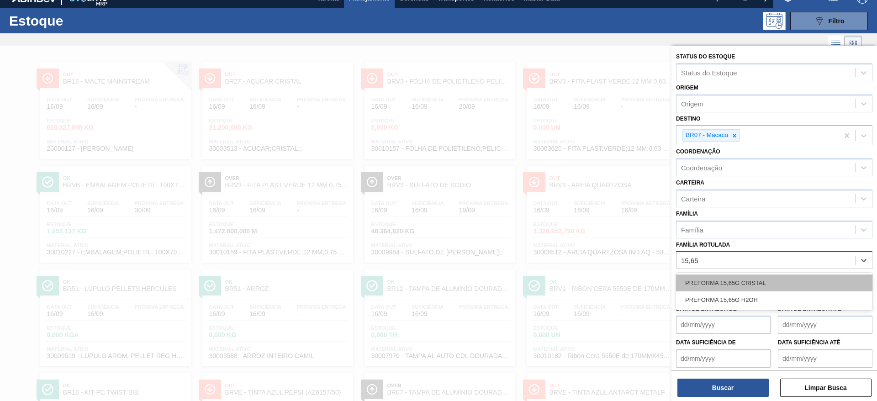
click at [713, 284] on div "PREFORMA 15,65G CRISTAL" at bounding box center [774, 283] width 196 height 17
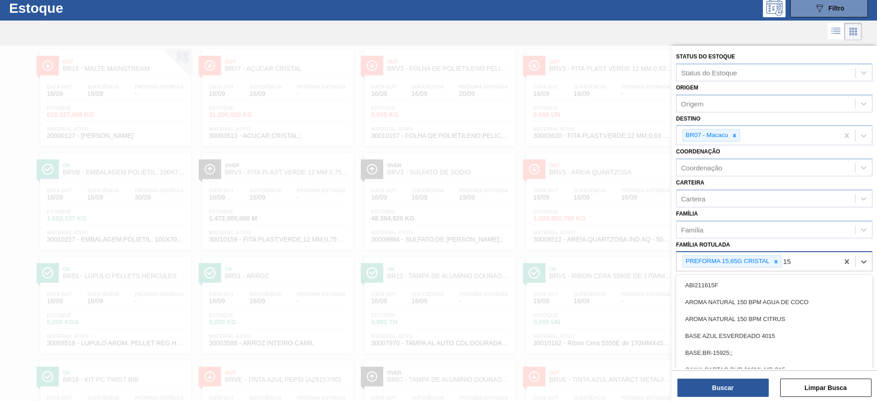
scroll to position [27, 0]
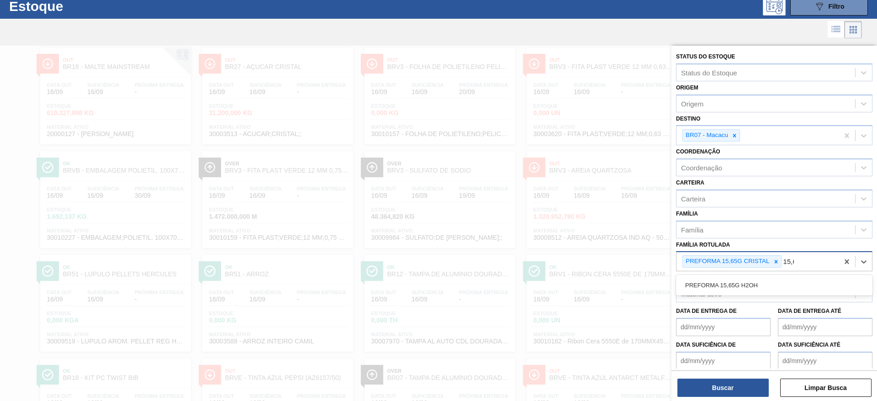
type Rotulada "15,65"
click at [713, 284] on div "PREFORMA 15,65G H2OH" at bounding box center [774, 285] width 196 height 17
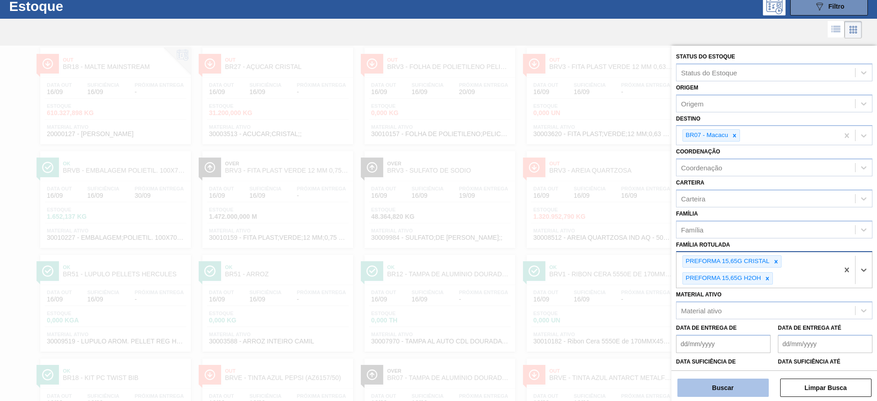
click at [711, 382] on button "Buscar" at bounding box center [723, 388] width 91 height 18
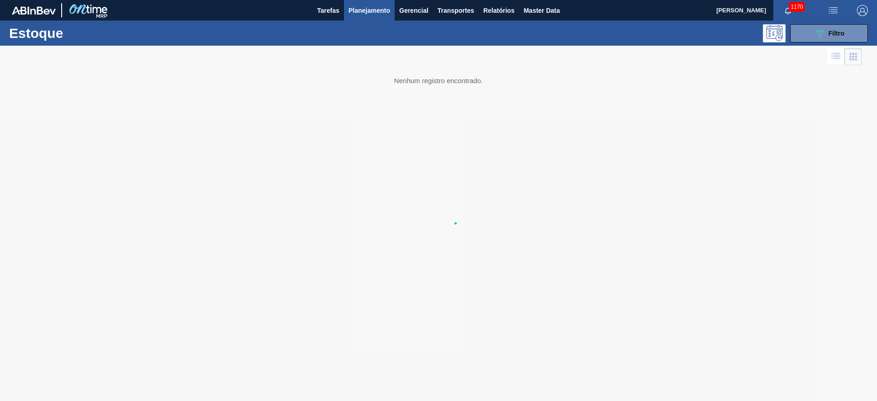
scroll to position [0, 0]
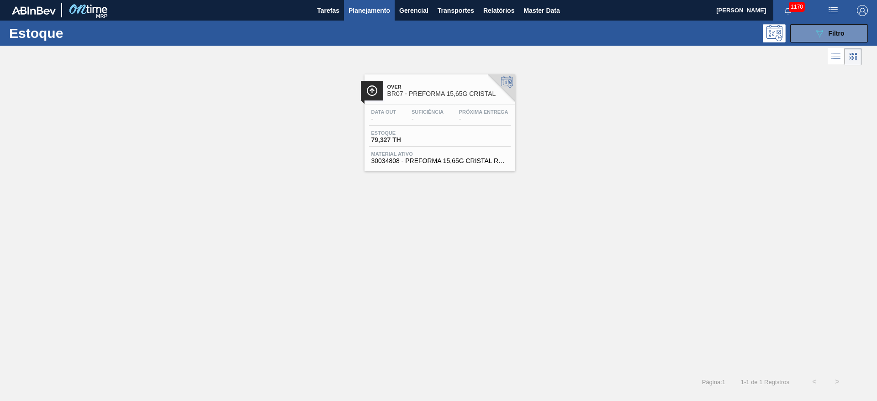
drag, startPoint x: 399, startPoint y: 146, endPoint x: 386, endPoint y: 146, distance: 13.7
click at [399, 146] on div "Estoque 79,327 TH" at bounding box center [440, 138] width 142 height 16
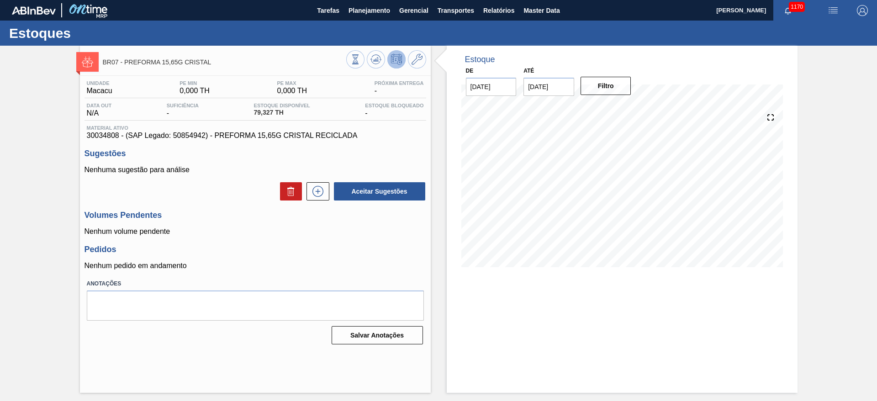
click at [98, 135] on span "30034808 - (SAP Legado: 50854942) - PREFORMA 15,65G CRISTAL RECICLADA" at bounding box center [255, 136] width 337 height 8
copy span "30034808"
drag, startPoint x: 359, startPoint y: 135, endPoint x: 215, endPoint y: 137, distance: 143.9
click at [215, 137] on span "30034808 - (SAP Legado: 50854942) - PREFORMA 15,65G CRISTAL RECICLADA" at bounding box center [255, 136] width 337 height 8
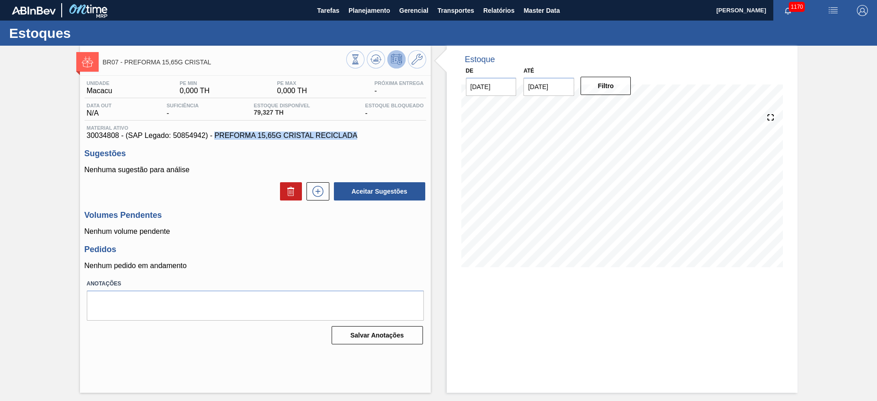
copy span "PREFORMA 15,65G CRISTAL RECICLADA"
click at [414, 63] on icon at bounding box center [417, 59] width 11 height 11
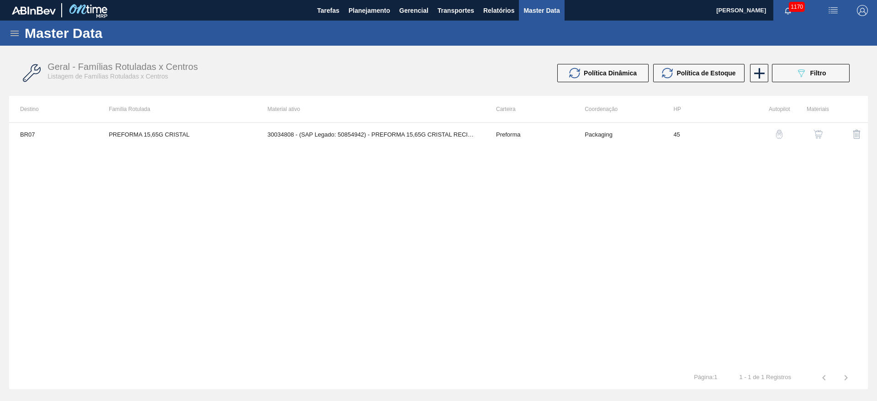
click at [815, 137] on img "button" at bounding box center [818, 134] width 9 height 9
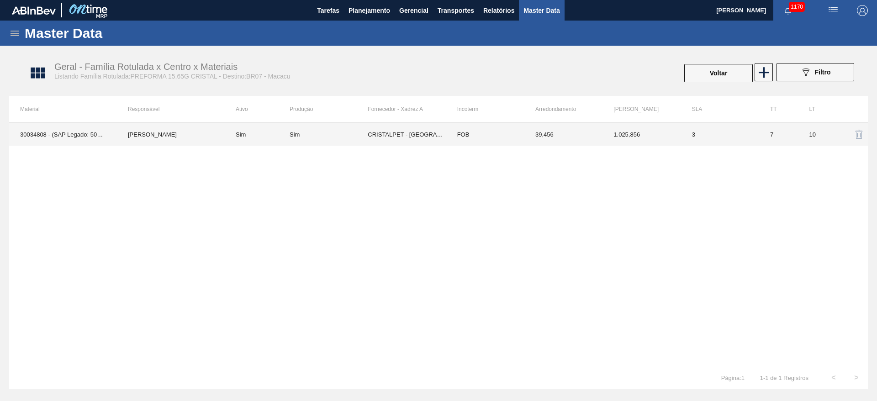
click at [386, 135] on td "CRISTALPET - [GEOGRAPHIC_DATA][PERSON_NAME][PERSON_NAME] ([GEOGRAPHIC_DATA])" at bounding box center [407, 134] width 78 height 23
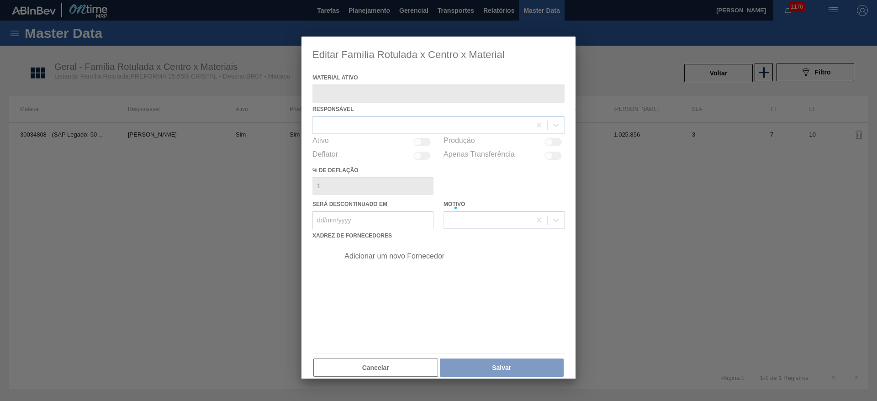
type ativo "30034808 - (SAP Legado: 50854942) - PREFORMA 15,65G CRISTAL RECICLADA"
checkbox input "true"
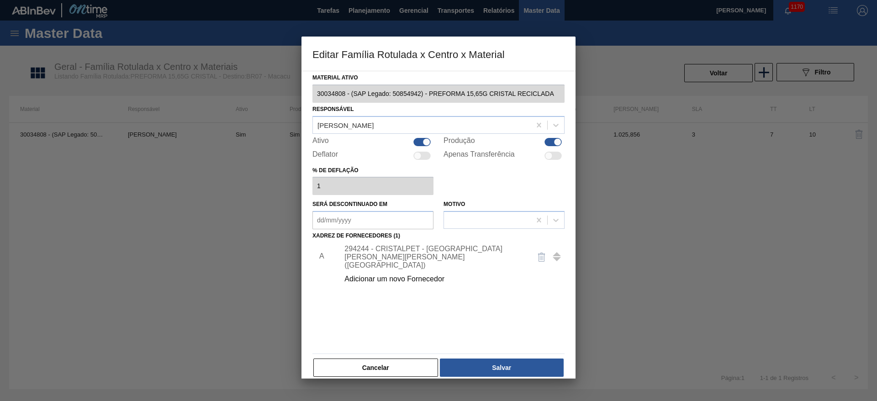
drag, startPoint x: 389, startPoint y: 362, endPoint x: 447, endPoint y: 302, distance: 83.7
click at [390, 361] on button "Cancelar" at bounding box center [375, 368] width 125 height 18
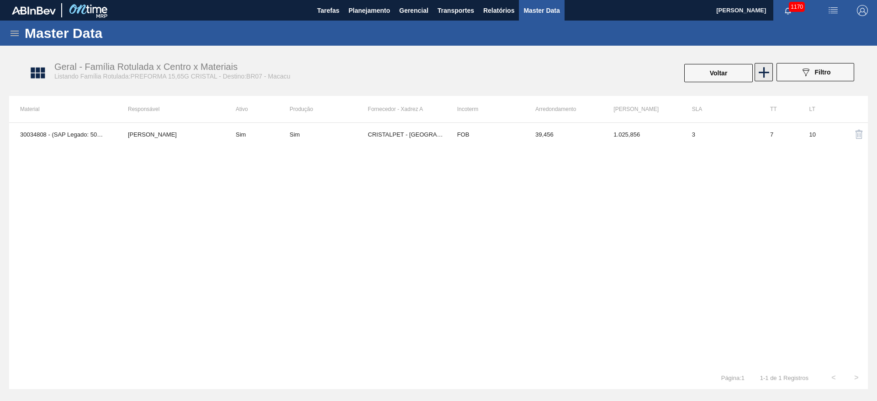
click at [764, 73] on icon at bounding box center [764, 72] width 11 height 11
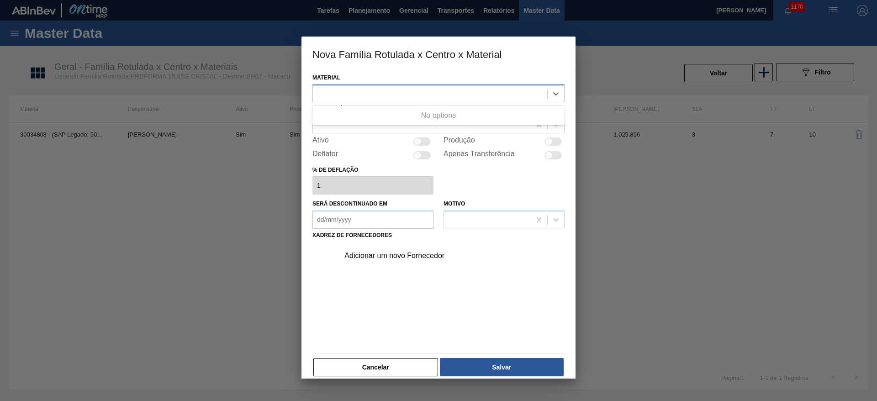
click at [354, 93] on div at bounding box center [430, 93] width 234 height 13
click at [371, 367] on button "Cancelar" at bounding box center [375, 367] width 125 height 18
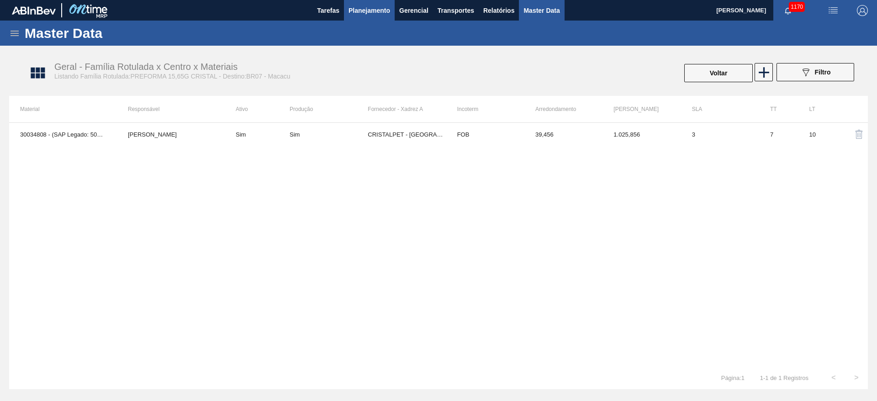
click at [363, 10] on span "Planejamento" at bounding box center [370, 10] width 42 height 11
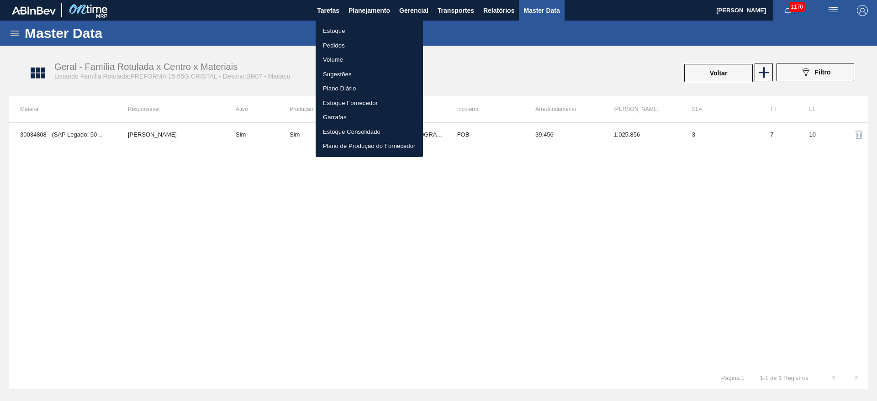
click at [329, 33] on li "Estoque" at bounding box center [369, 31] width 107 height 15
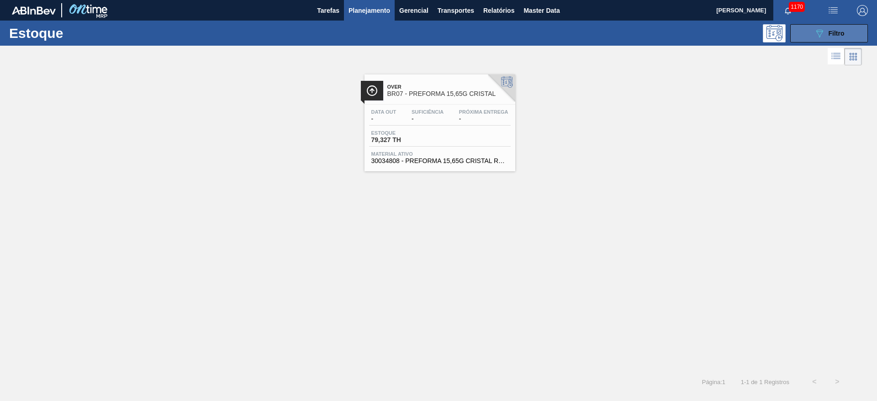
click at [808, 34] on button "089F7B8B-B2A5-4AFE-B5C0-19BA573D28AC Filtro" at bounding box center [830, 33] width 78 height 18
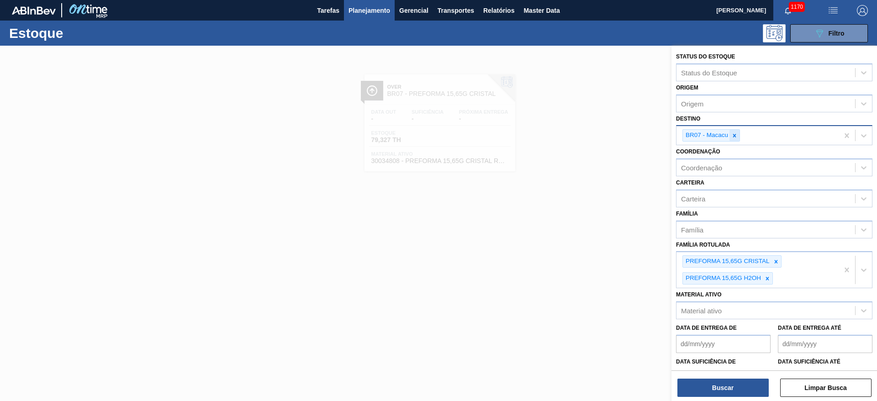
click at [735, 133] on icon at bounding box center [735, 136] width 6 height 6
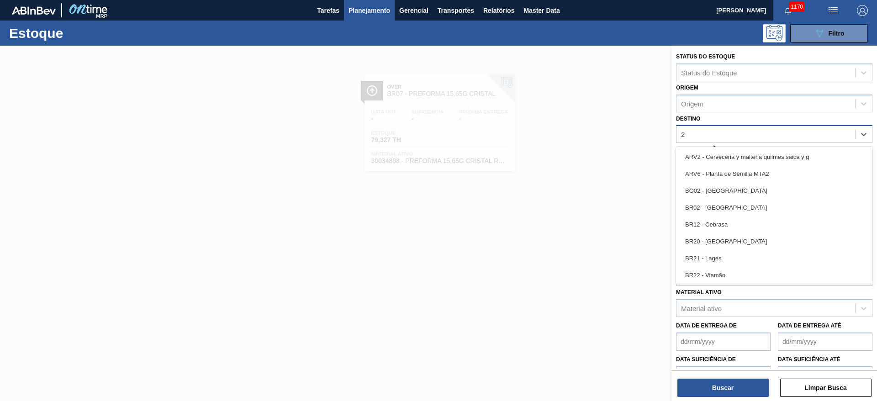
type input "20"
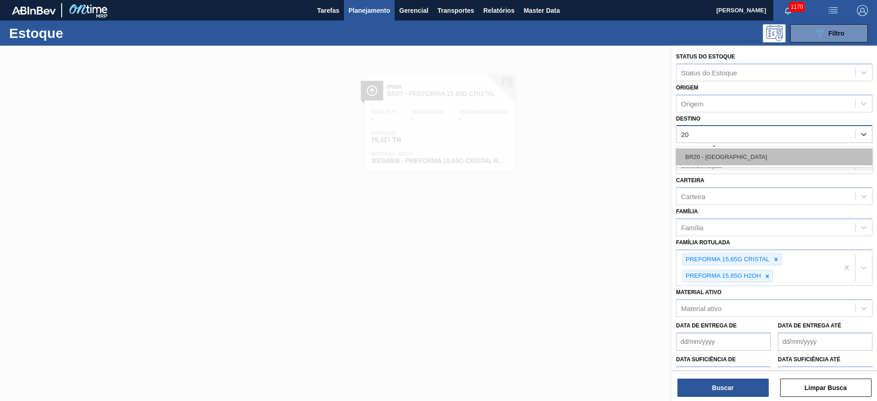
click at [719, 156] on div "BR20 - [GEOGRAPHIC_DATA]" at bounding box center [774, 157] width 196 height 17
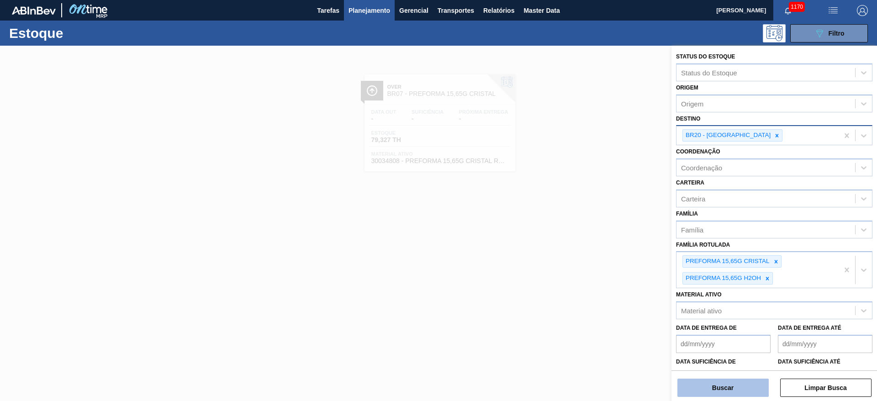
click at [709, 389] on button "Buscar" at bounding box center [723, 388] width 91 height 18
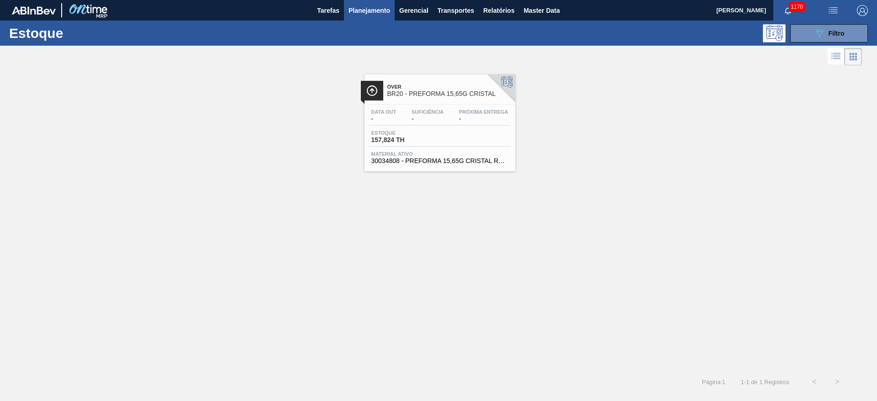
click at [414, 141] on span "157,824 TH" at bounding box center [403, 140] width 64 height 7
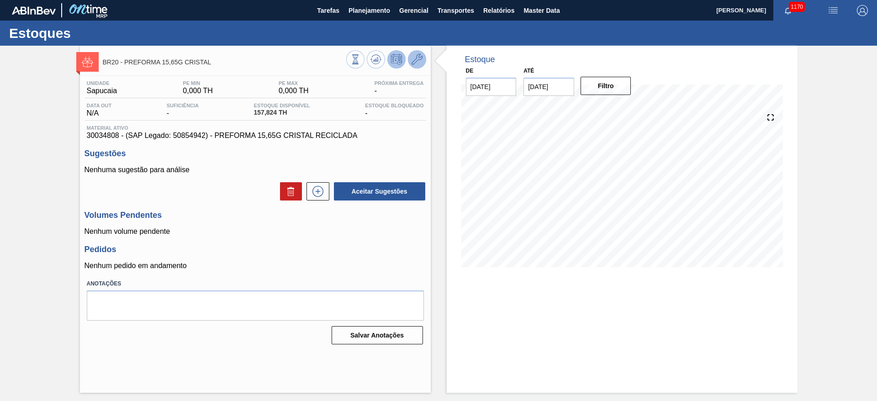
click at [416, 58] on icon at bounding box center [417, 59] width 11 height 11
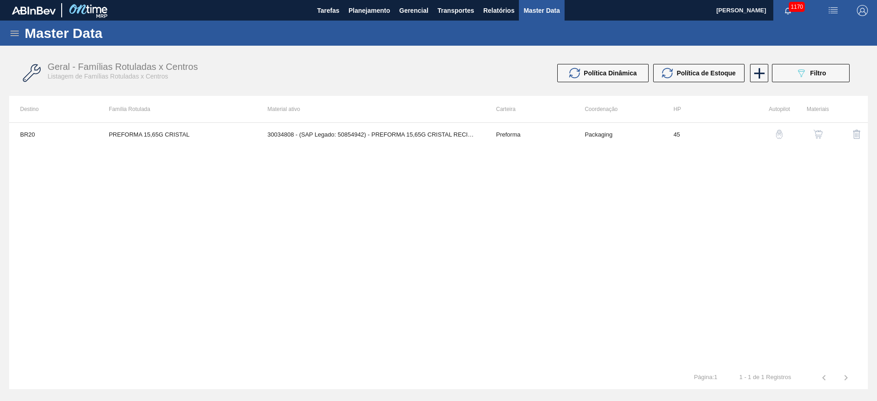
click at [823, 131] on div "button" at bounding box center [818, 134] width 11 height 9
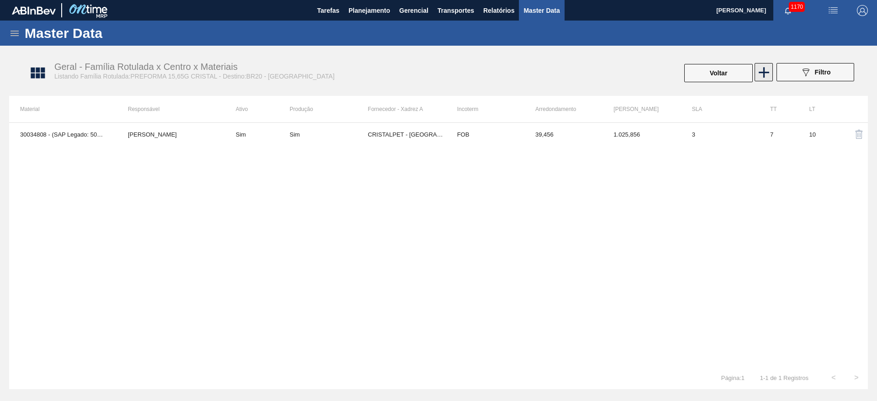
click at [764, 70] on icon at bounding box center [764, 72] width 11 height 11
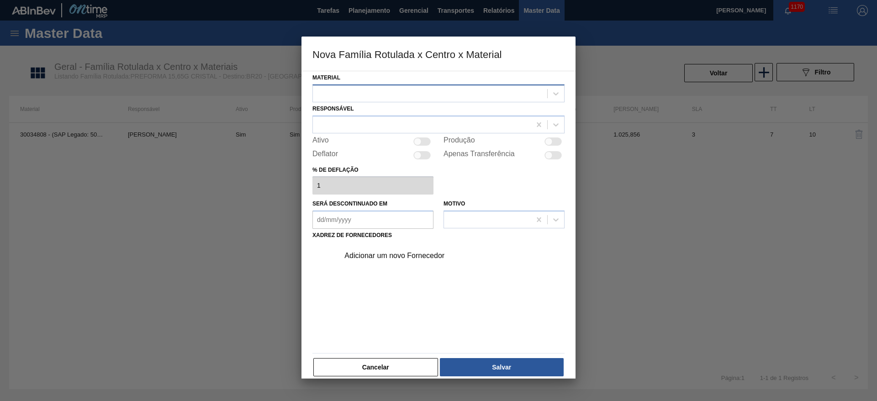
click at [349, 91] on div at bounding box center [430, 93] width 234 height 13
click at [383, 370] on button "Cancelar" at bounding box center [375, 367] width 125 height 18
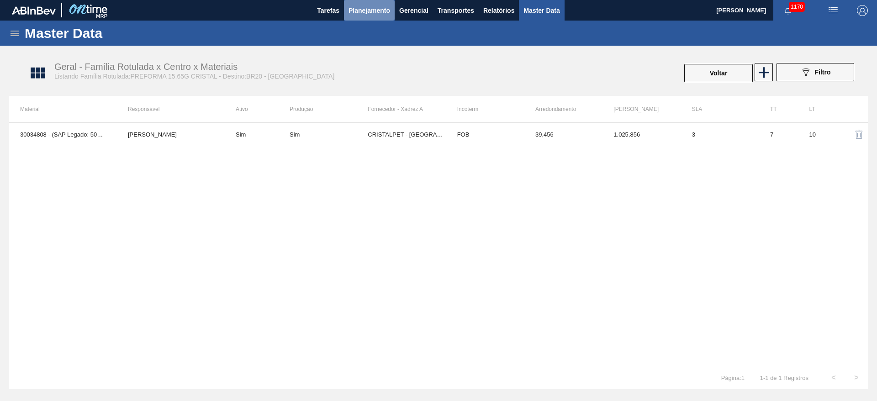
click at [367, 12] on span "Planejamento" at bounding box center [370, 10] width 42 height 11
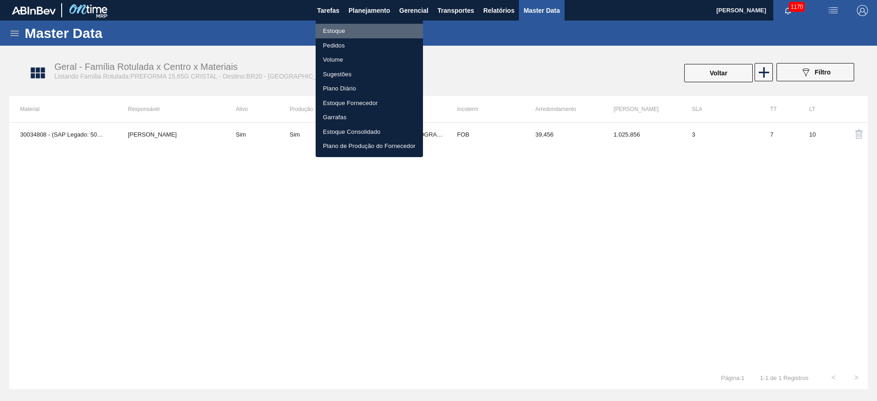
click at [330, 29] on li "Estoque" at bounding box center [369, 31] width 107 height 15
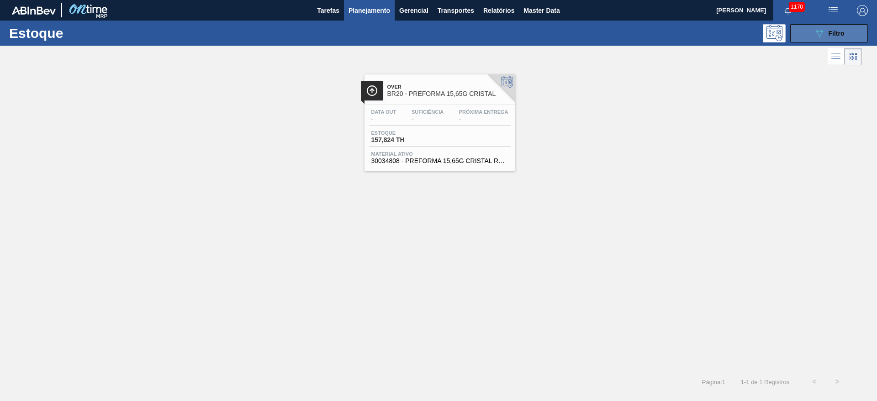
click at [822, 33] on icon "089F7B8B-B2A5-4AFE-B5C0-19BA573D28AC" at bounding box center [819, 33] width 11 height 11
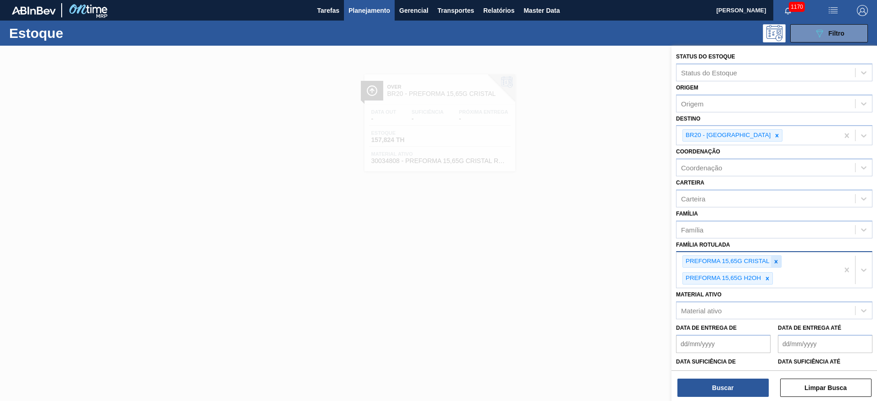
click at [777, 260] on icon at bounding box center [776, 262] width 6 height 6
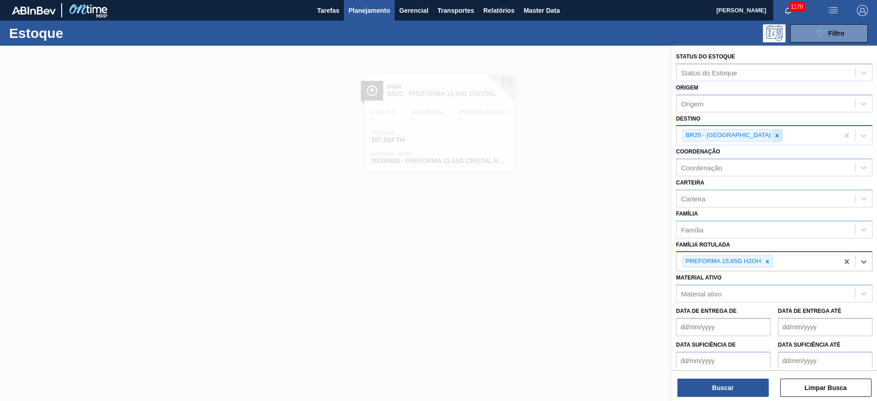
click at [774, 135] on icon at bounding box center [777, 136] width 6 height 6
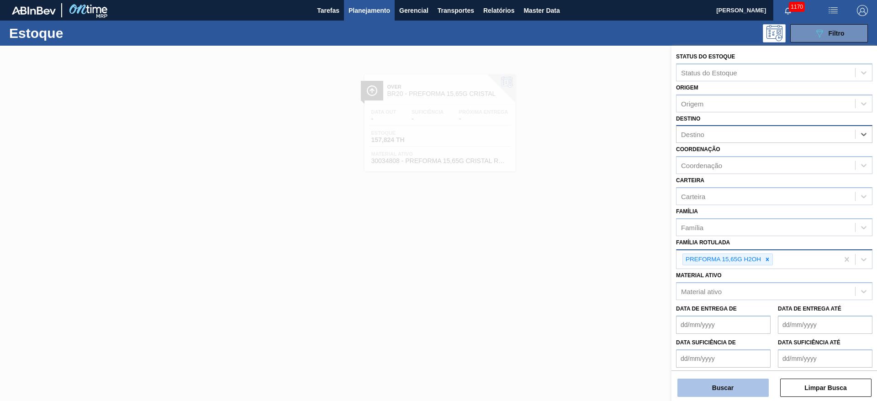
click at [730, 386] on button "Buscar" at bounding box center [723, 388] width 91 height 18
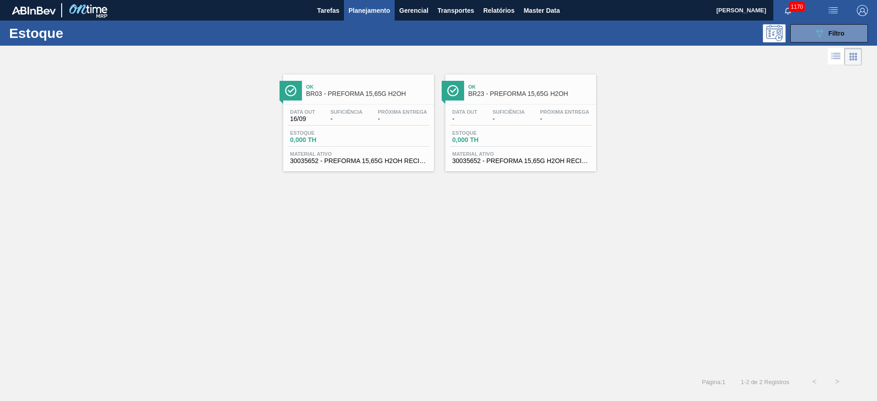
click at [507, 132] on span "Estoque" at bounding box center [484, 132] width 64 height 5
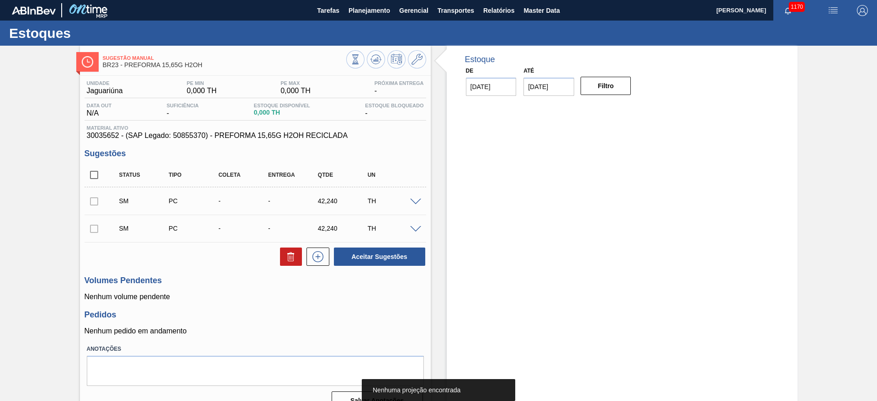
click at [107, 137] on span "30035652 - (SAP Legado: 50855370) - PREFORMA 15,65G H2OH RECICLADA" at bounding box center [255, 136] width 337 height 8
copy span "30035652"
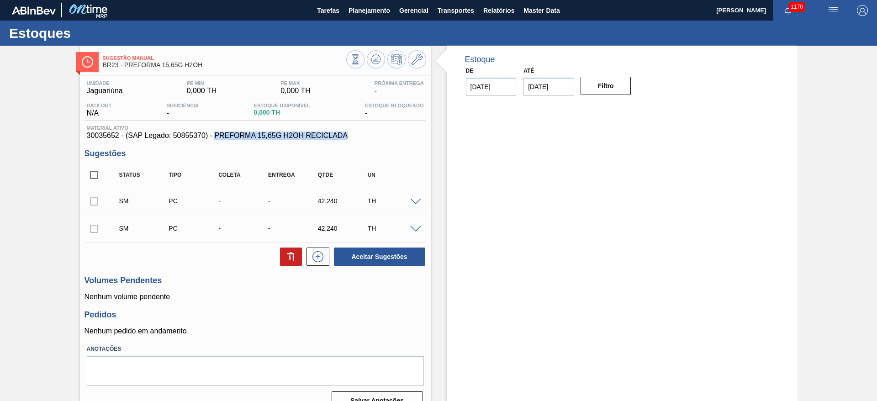
drag, startPoint x: 350, startPoint y: 135, endPoint x: 215, endPoint y: 136, distance: 134.8
click at [215, 136] on span "30035652 - (SAP Legado: 50855370) - PREFORMA 15,65G H2OH RECICLADA" at bounding box center [255, 136] width 337 height 8
copy span "PREFORMA 15,65G H2OH RECICLADA"
click at [415, 202] on span at bounding box center [415, 202] width 11 height 7
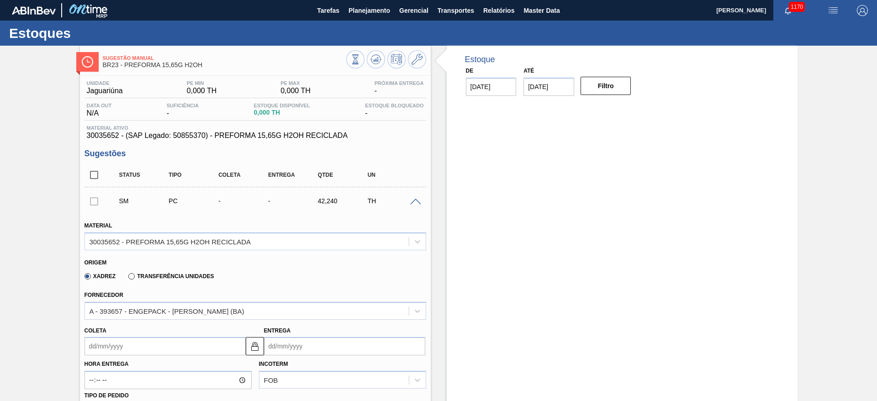
click at [415, 202] on span at bounding box center [415, 202] width 11 height 7
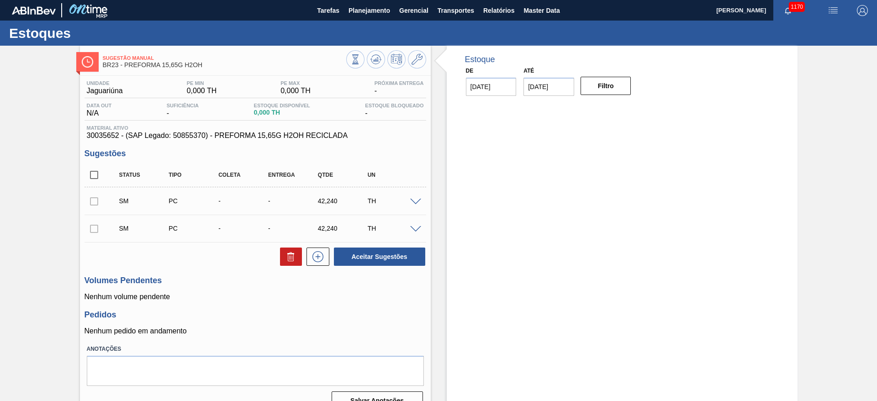
click at [413, 199] on span at bounding box center [415, 202] width 11 height 7
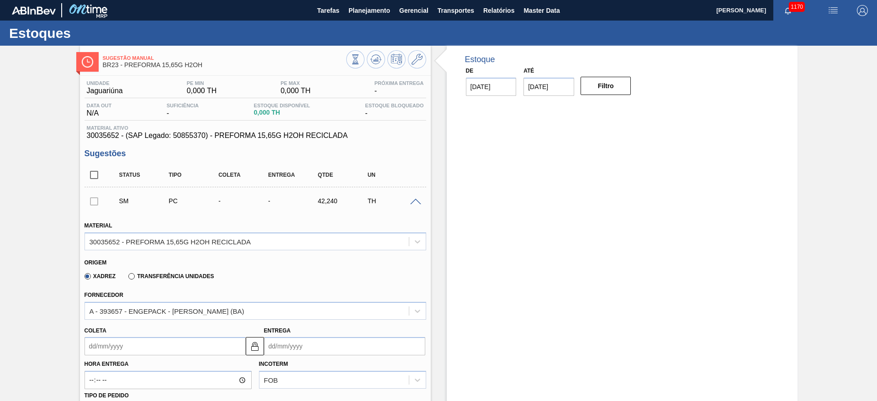
click at [410, 199] on span at bounding box center [415, 202] width 11 height 7
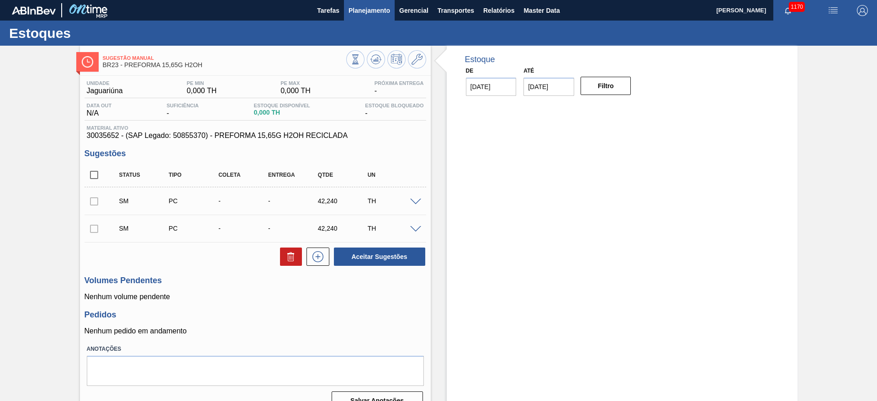
click at [366, 12] on span "Planejamento" at bounding box center [370, 10] width 42 height 11
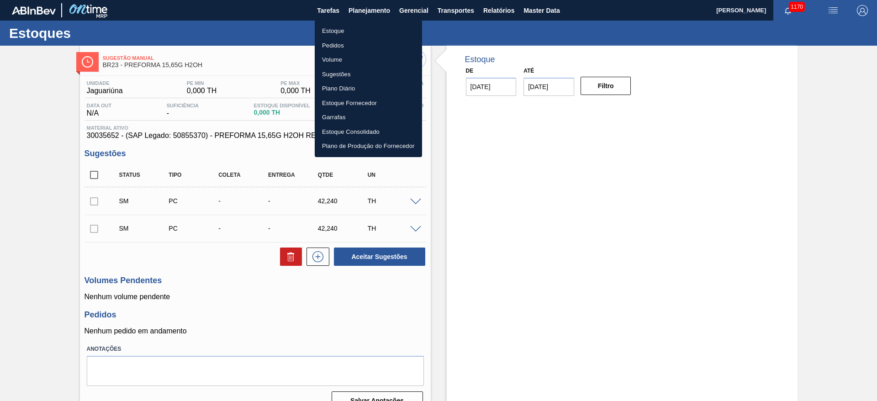
click at [332, 32] on li "Estoque" at bounding box center [368, 31] width 107 height 15
